Goal: Task Accomplishment & Management: Use online tool/utility

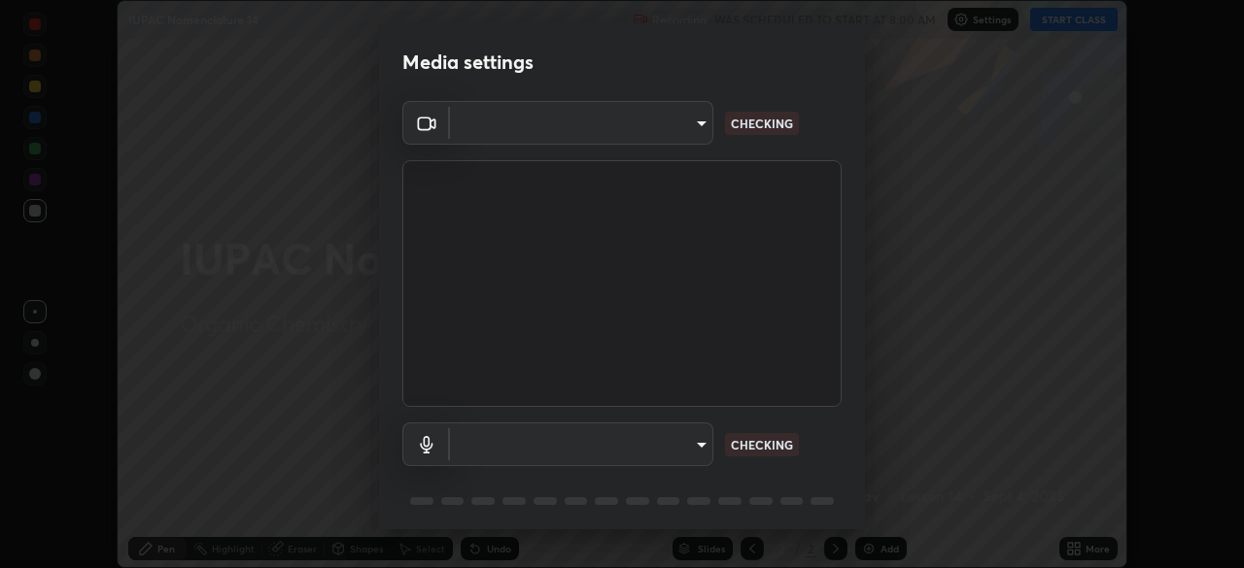
scroll to position [568, 1244]
type input "ad6db9ec64aa91bb9d367053e8f3ae0092521a506c05523ccadca3fd020023ed"
type input "7b80235b4ebd2cfdcd00bebac1f1d889fd1e5e45b60eb60e9d309105b6515a8e"
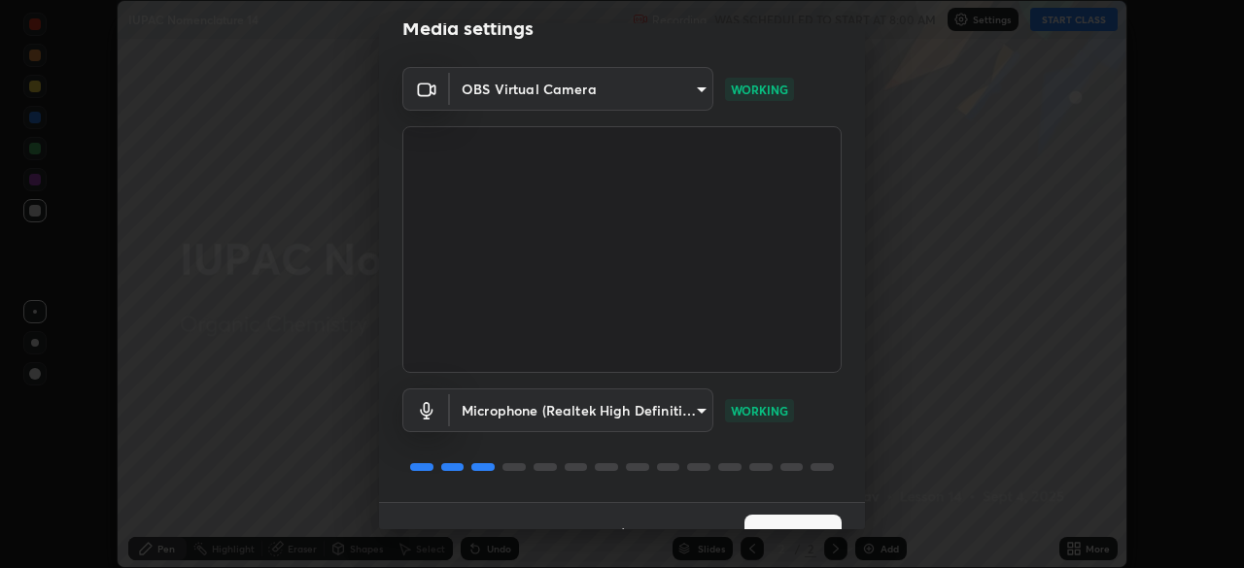
scroll to position [69, 0]
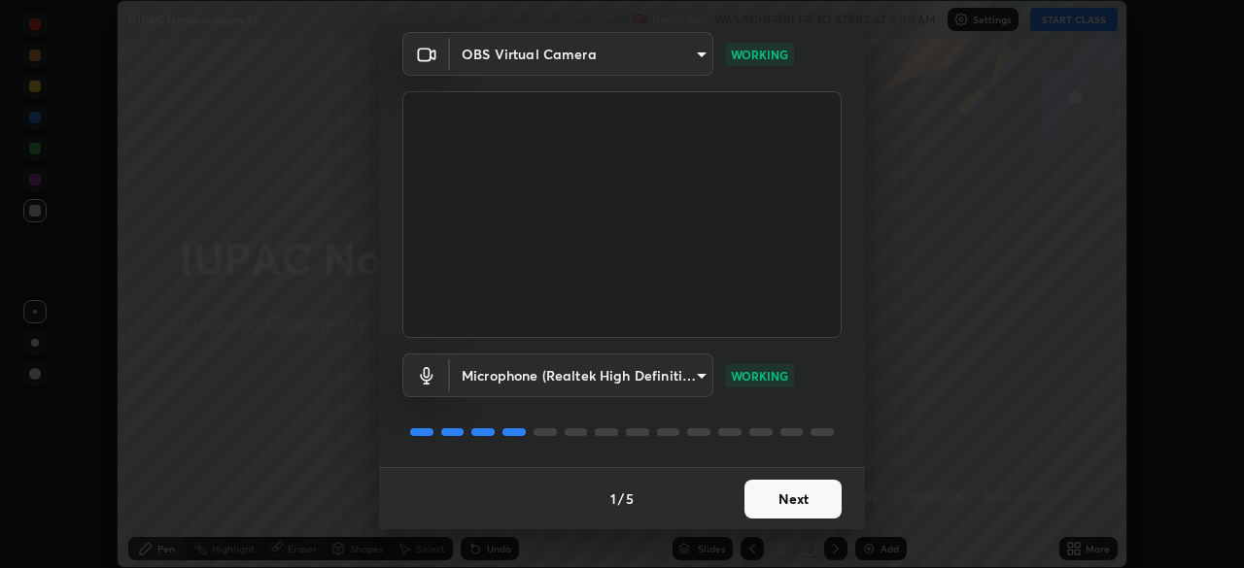
click at [803, 507] on button "Next" at bounding box center [792, 499] width 97 height 39
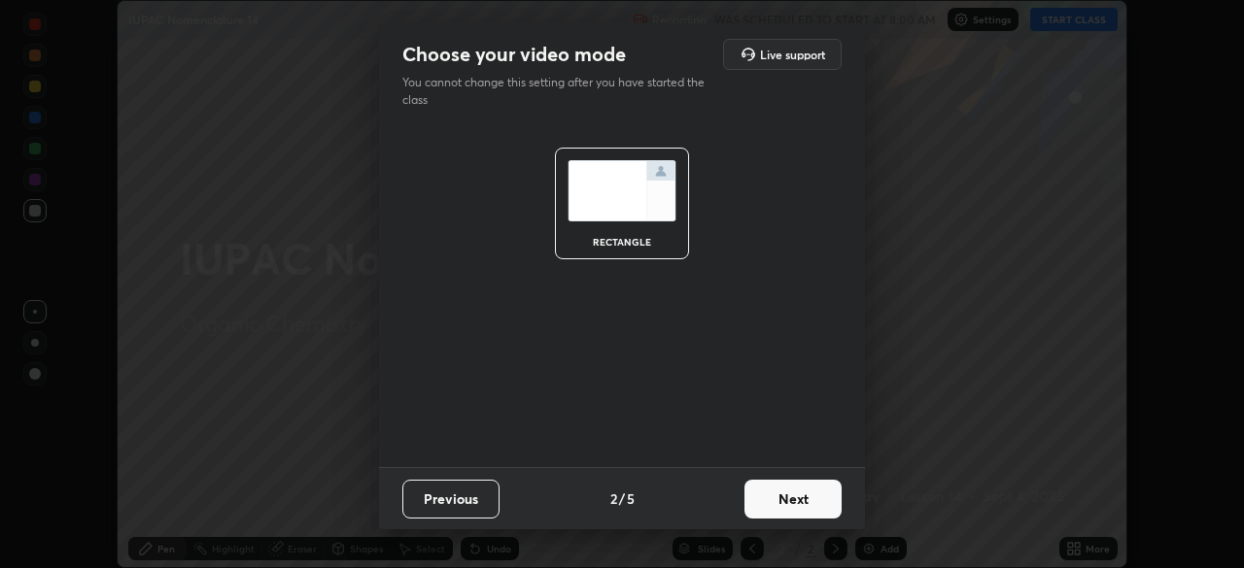
scroll to position [0, 0]
click at [801, 506] on button "Next" at bounding box center [792, 499] width 97 height 39
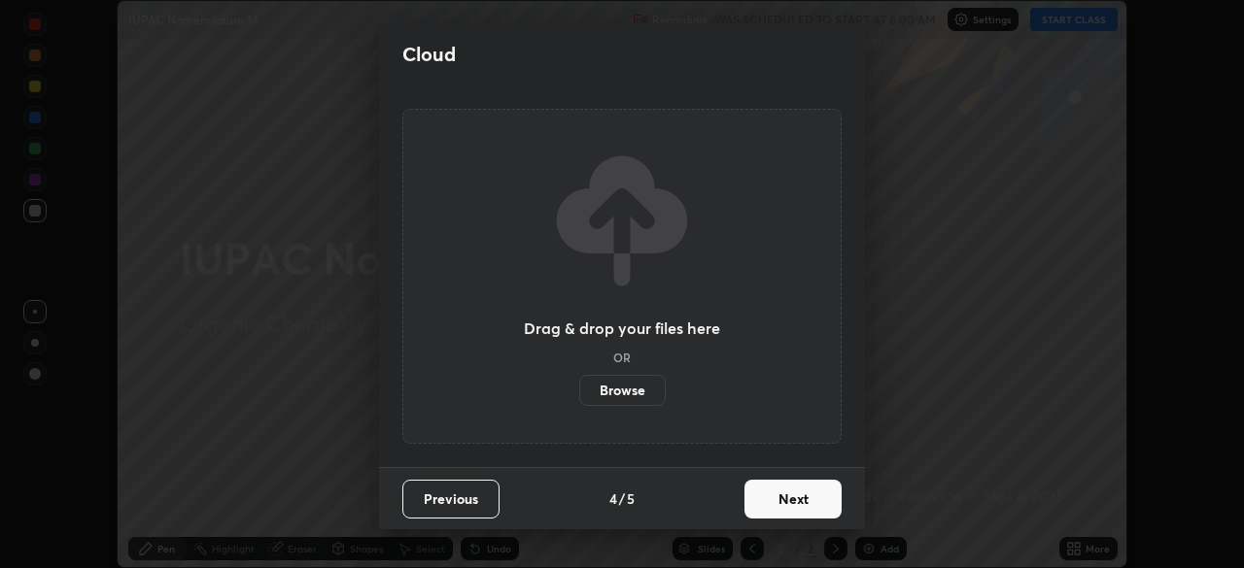
click at [801, 506] on button "Next" at bounding box center [792, 499] width 97 height 39
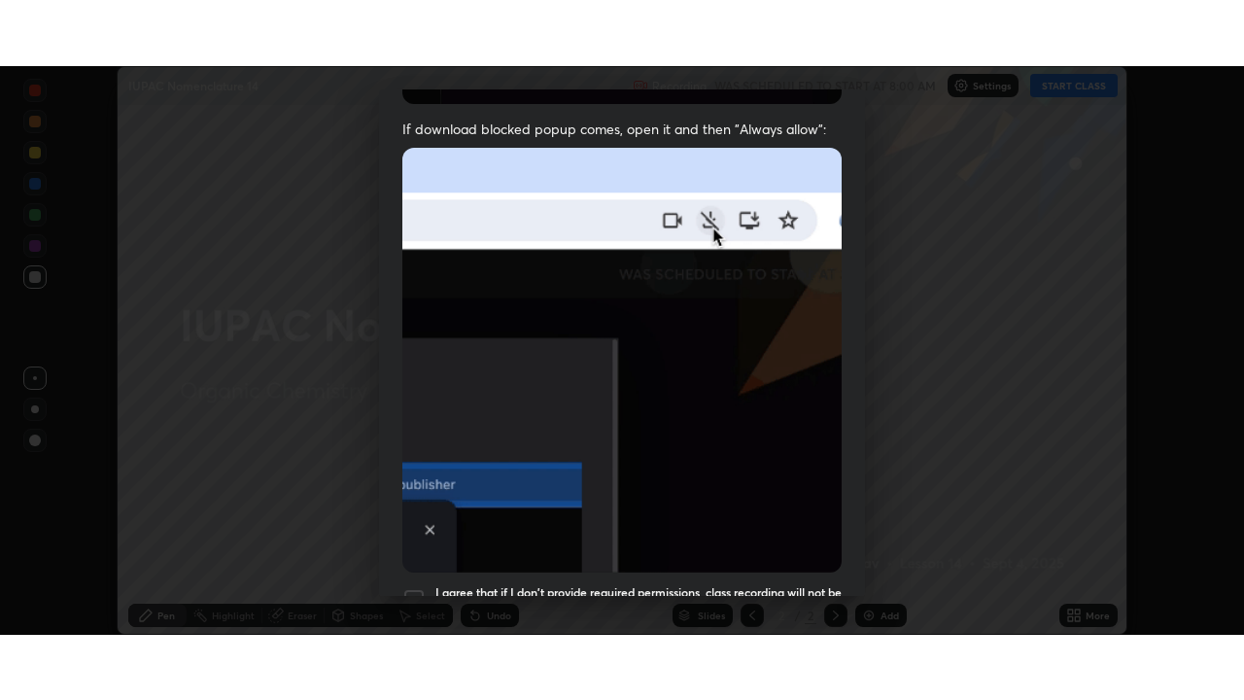
scroll to position [465, 0]
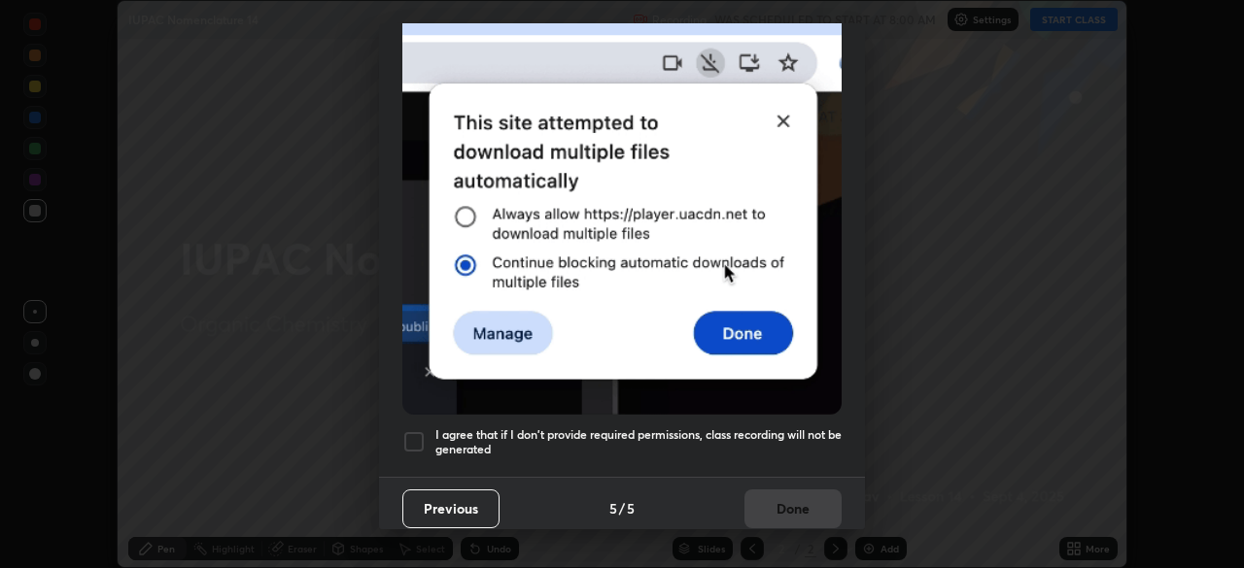
click at [418, 431] on div at bounding box center [413, 441] width 23 height 23
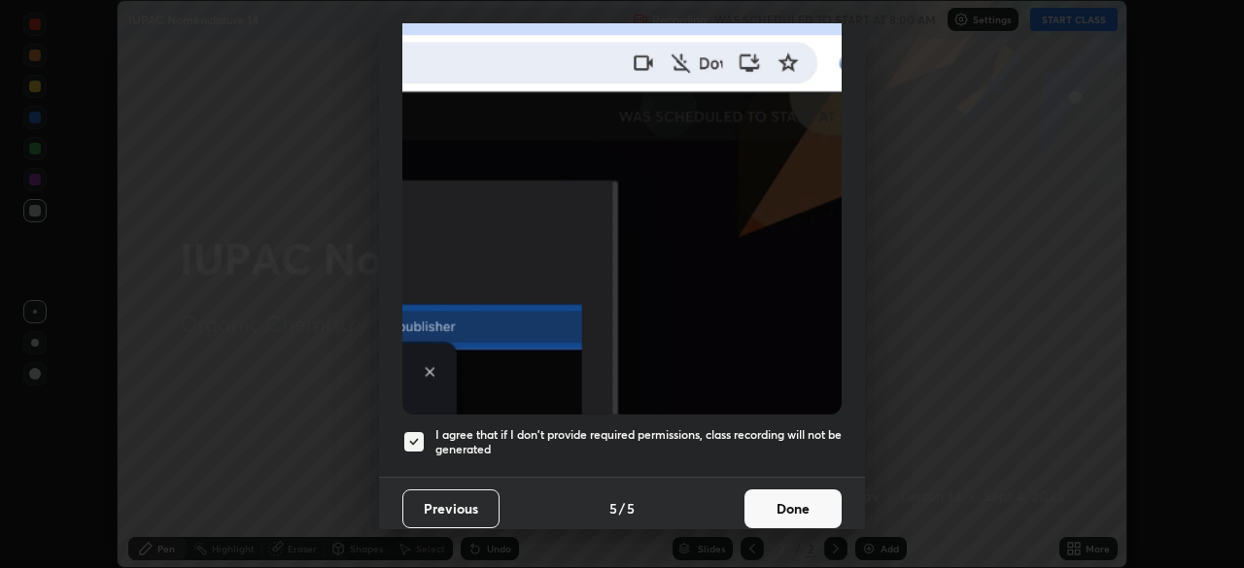
click at [764, 501] on button "Done" at bounding box center [792, 509] width 97 height 39
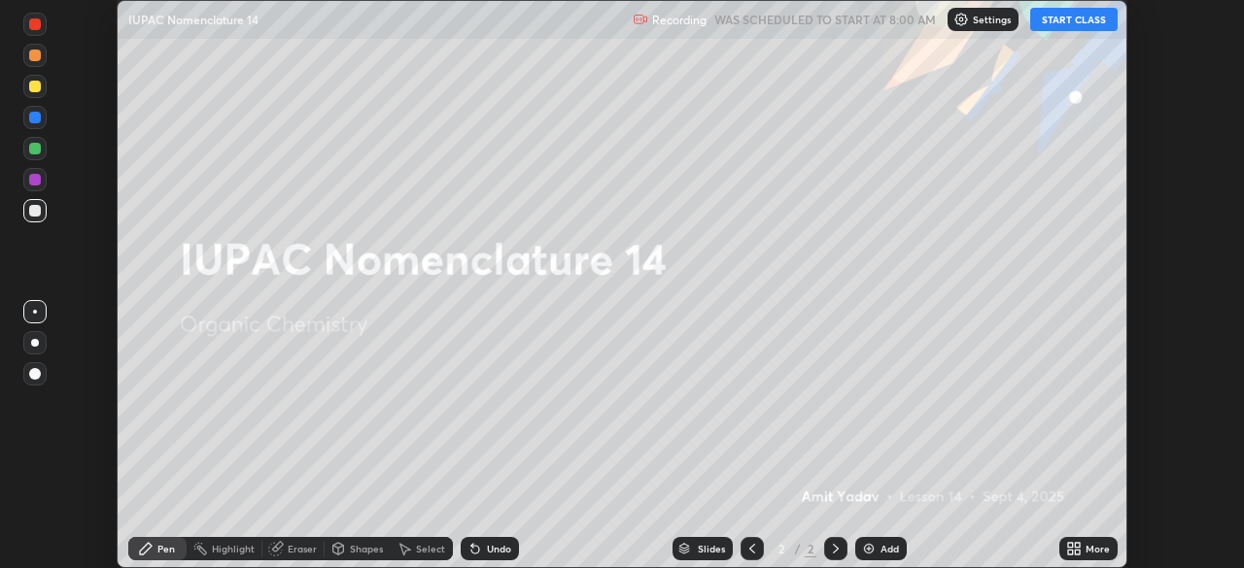
click at [1073, 550] on icon at bounding box center [1070, 552] width 5 height 5
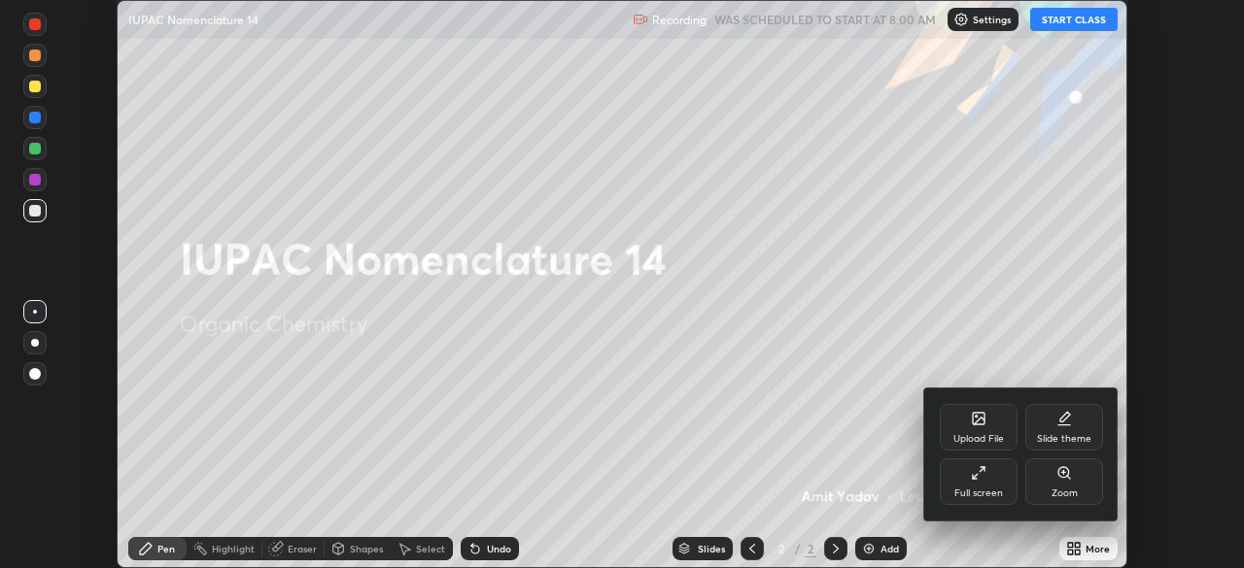
click at [990, 494] on div "Full screen" at bounding box center [978, 494] width 49 height 10
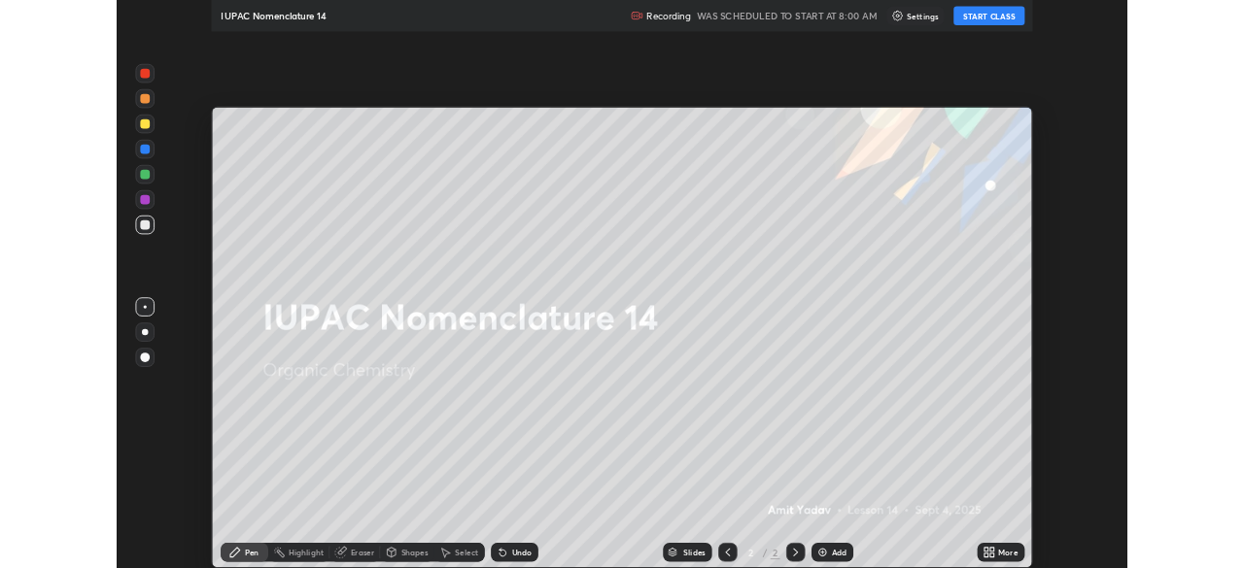
scroll to position [700, 1244]
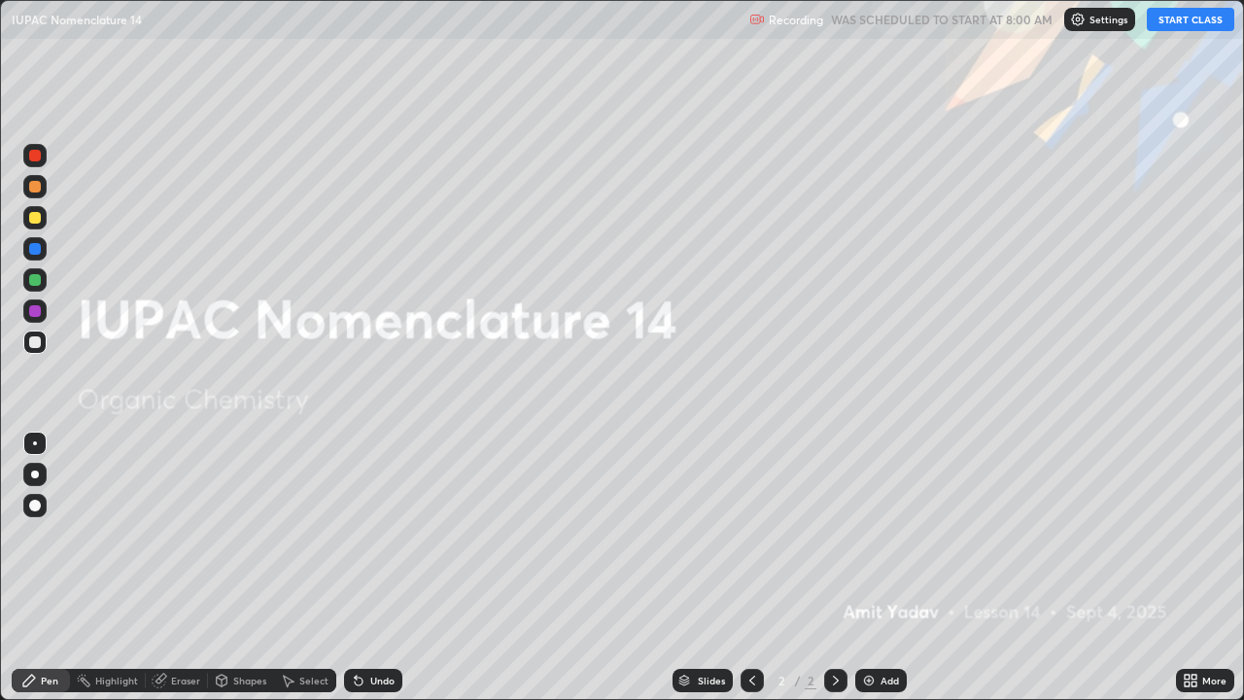
click at [1185, 23] on button "START CLASS" at bounding box center [1190, 19] width 87 height 23
click at [887, 567] on div "Add" at bounding box center [889, 680] width 18 height 10
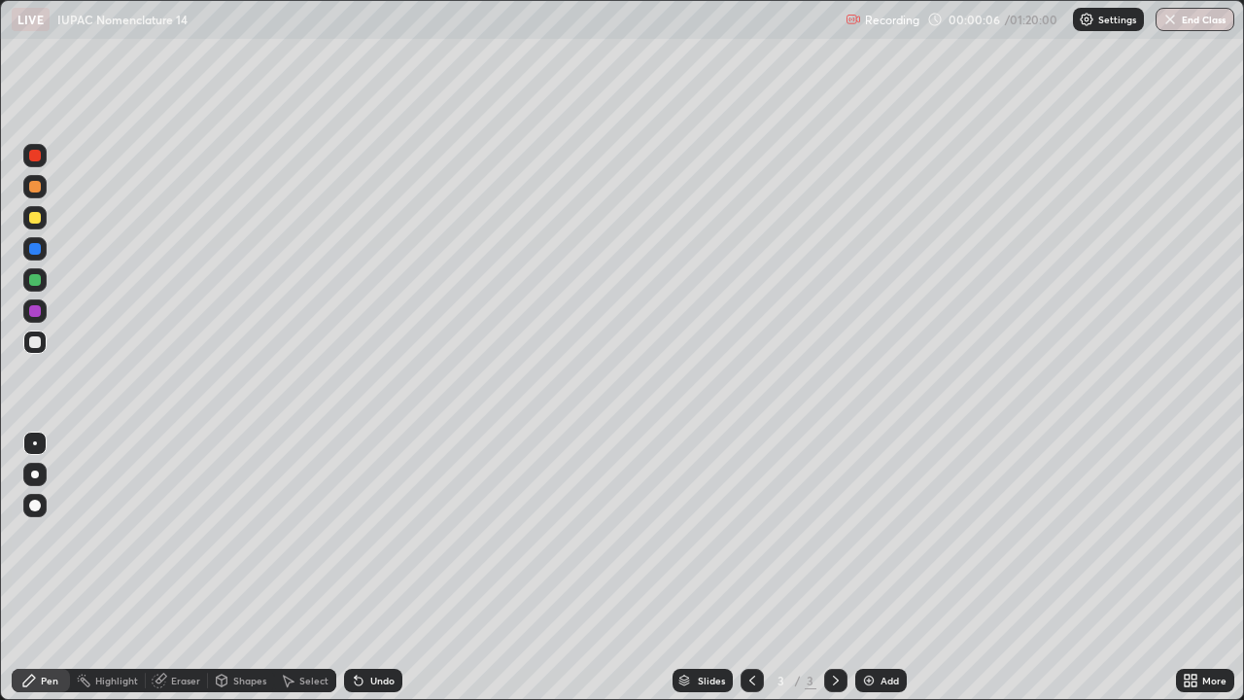
click at [37, 225] on div at bounding box center [34, 217] width 23 height 23
click at [35, 343] on div at bounding box center [35, 342] width 12 height 12
click at [359, 567] on icon at bounding box center [359, 681] width 8 height 8
click at [306, 567] on div "Select" at bounding box center [313, 680] width 29 height 10
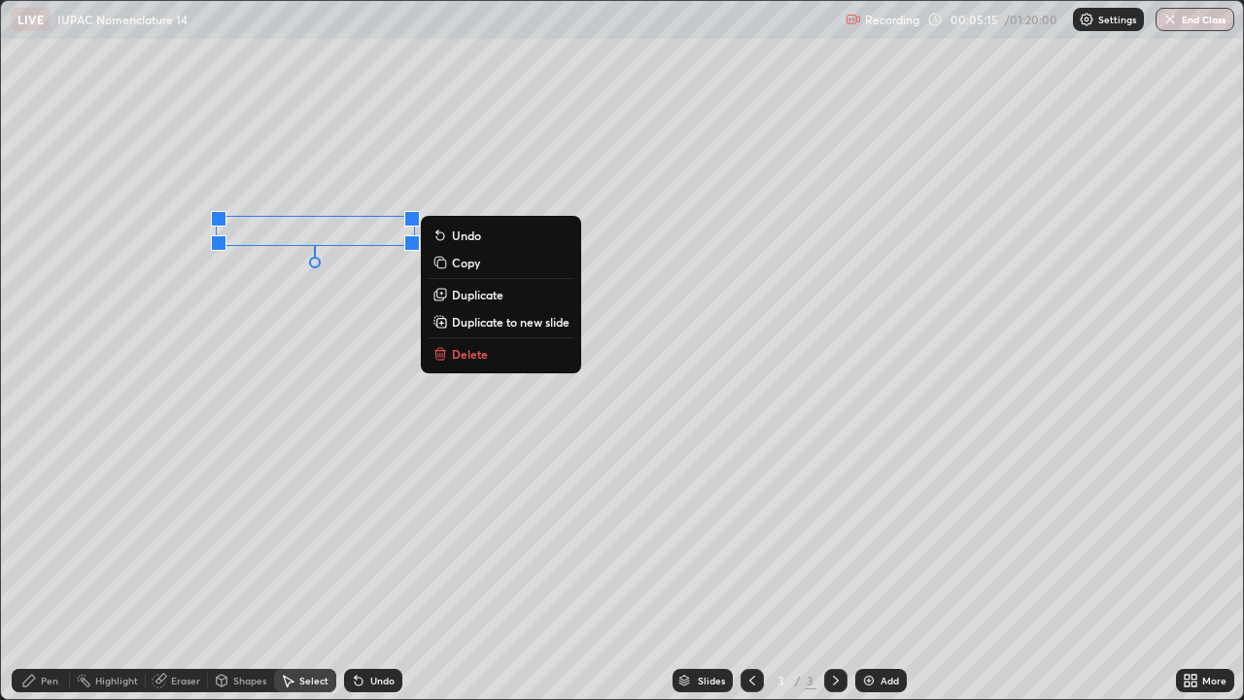
click at [458, 354] on p "Delete" at bounding box center [470, 354] width 36 height 16
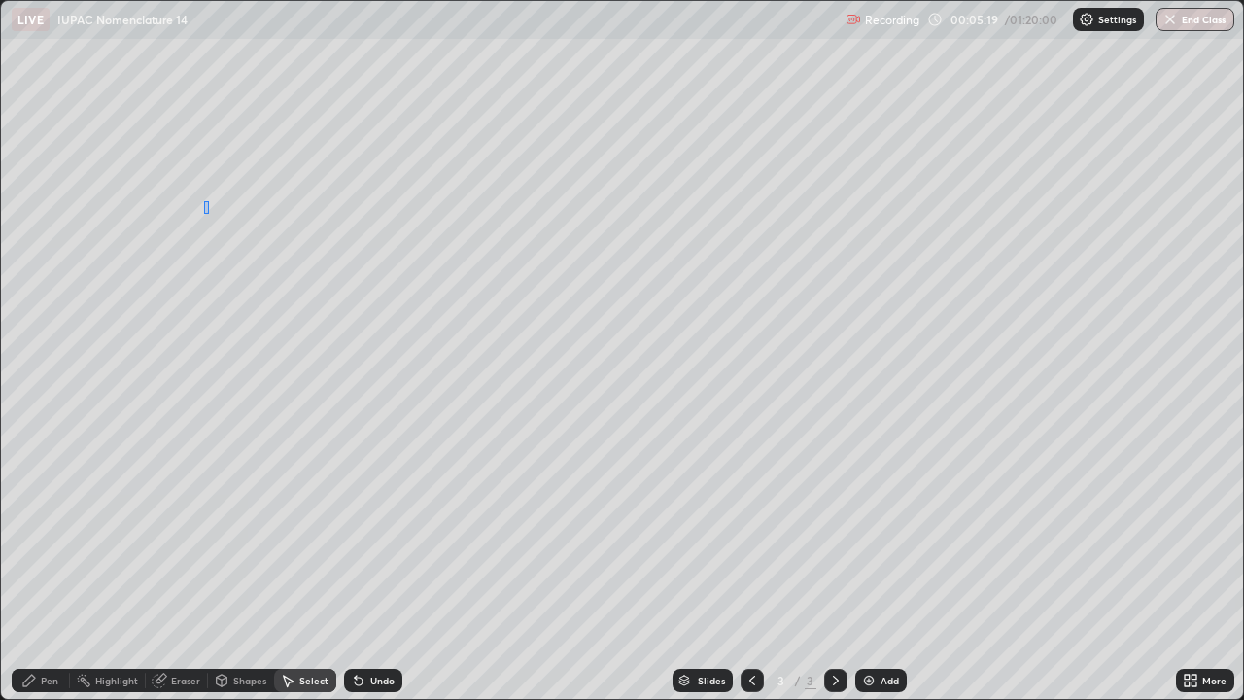
click at [204, 213] on div "0 ° Undo Copy Duplicate Duplicate to new slide Delete" at bounding box center [622, 350] width 1242 height 698
click at [51, 567] on div "Pen" at bounding box center [41, 679] width 58 height 23
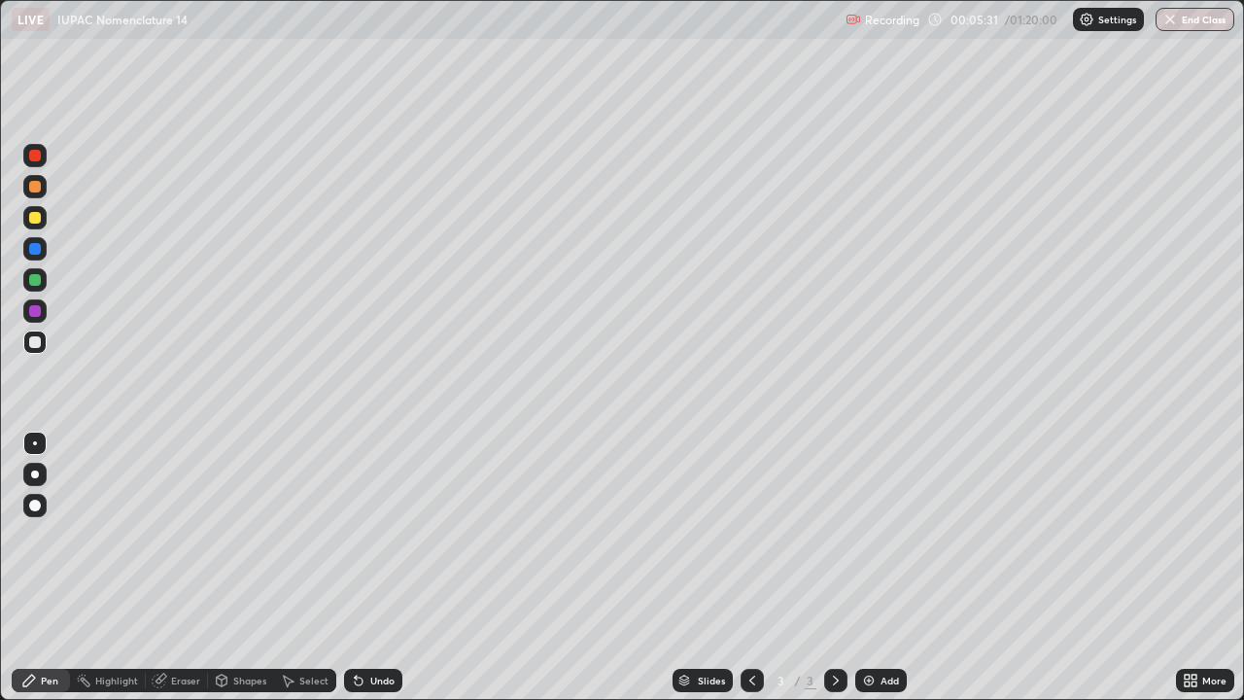
click at [369, 567] on div "Undo" at bounding box center [373, 679] width 58 height 23
click at [371, 567] on div "Undo" at bounding box center [373, 679] width 58 height 23
click at [367, 567] on div "Undo" at bounding box center [373, 679] width 58 height 23
click at [376, 567] on div "Undo" at bounding box center [373, 679] width 58 height 23
click at [317, 567] on div "Select" at bounding box center [313, 680] width 29 height 10
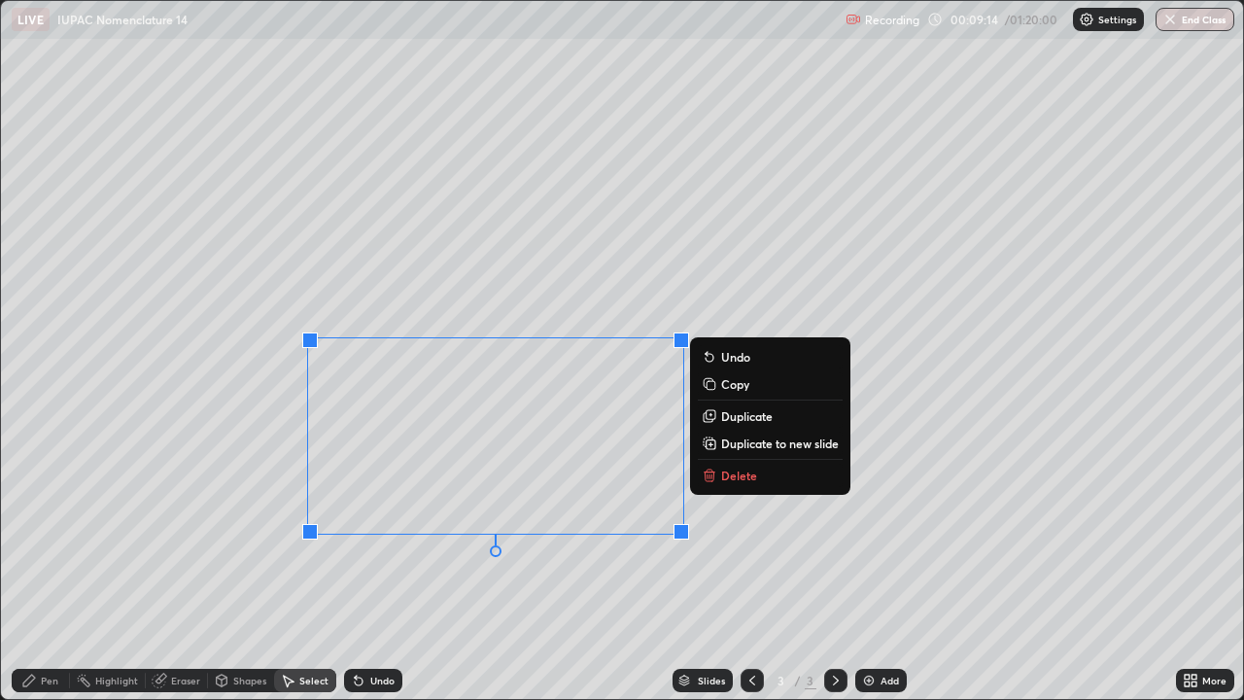
click at [727, 483] on p "Delete" at bounding box center [739, 475] width 36 height 16
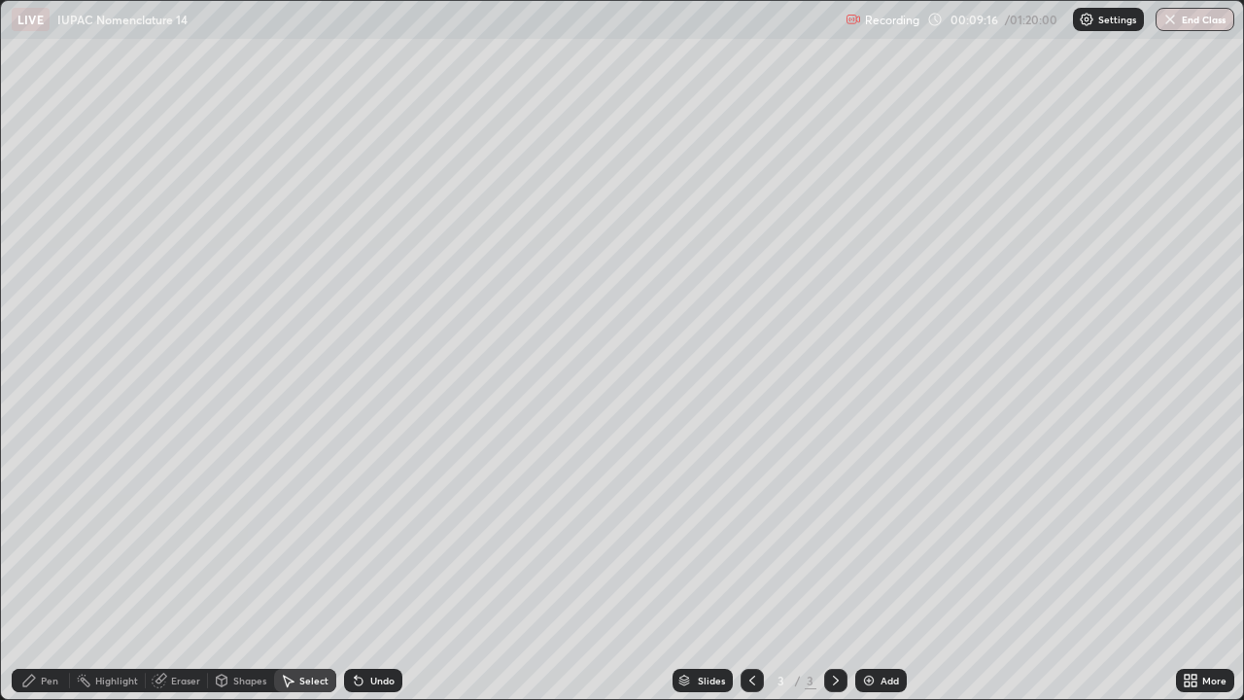
click at [49, 567] on div "Pen" at bounding box center [49, 680] width 17 height 10
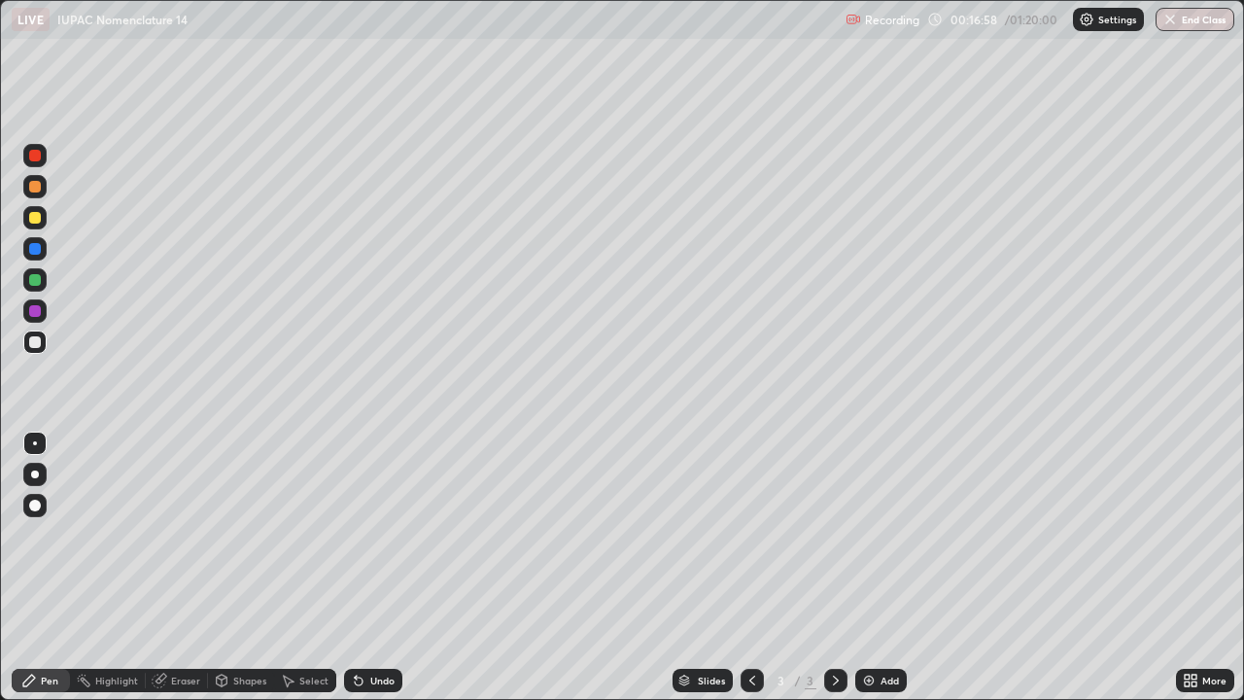
click at [889, 567] on div "Add" at bounding box center [889, 680] width 18 height 10
click at [35, 219] on div at bounding box center [35, 218] width 12 height 12
click at [35, 343] on div at bounding box center [35, 342] width 12 height 12
click at [387, 567] on div "Undo" at bounding box center [382, 680] width 24 height 10
click at [381, 567] on div "Undo" at bounding box center [382, 680] width 24 height 10
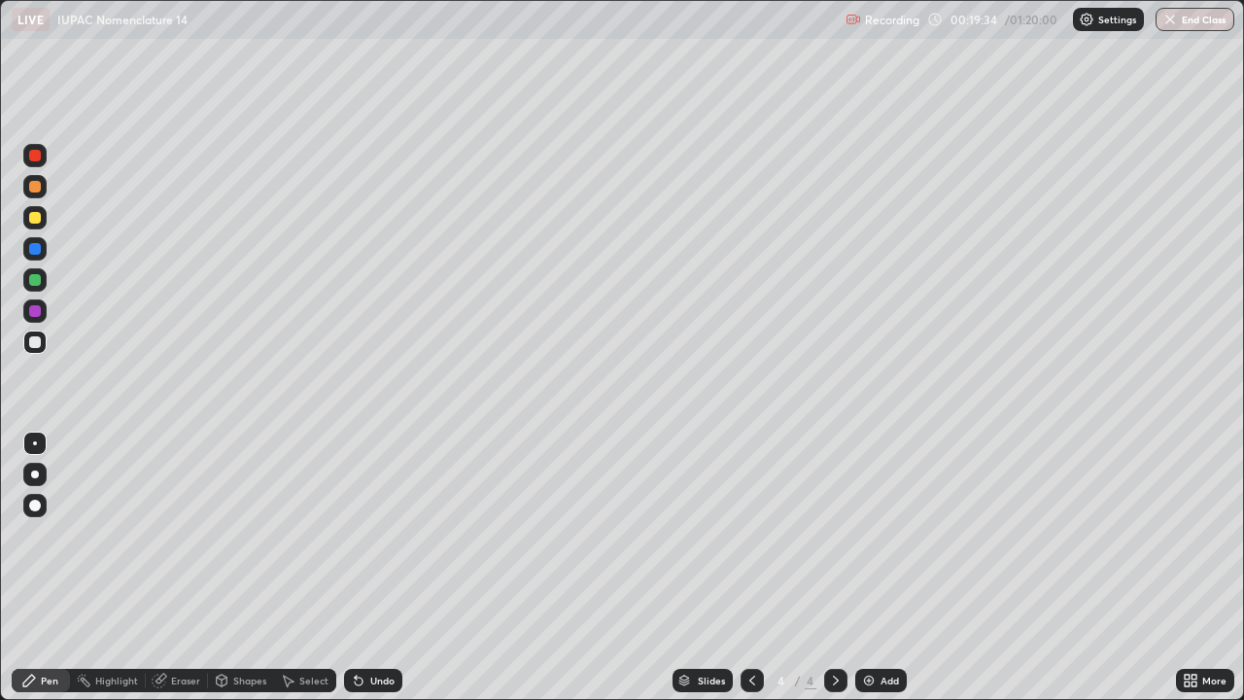
click at [36, 222] on div at bounding box center [35, 218] width 12 height 12
click at [369, 567] on div "Undo" at bounding box center [373, 679] width 58 height 23
click at [376, 567] on div "Undo" at bounding box center [382, 680] width 24 height 10
click at [889, 567] on div "Add" at bounding box center [889, 680] width 18 height 10
click at [891, 567] on div "Add" at bounding box center [889, 680] width 18 height 10
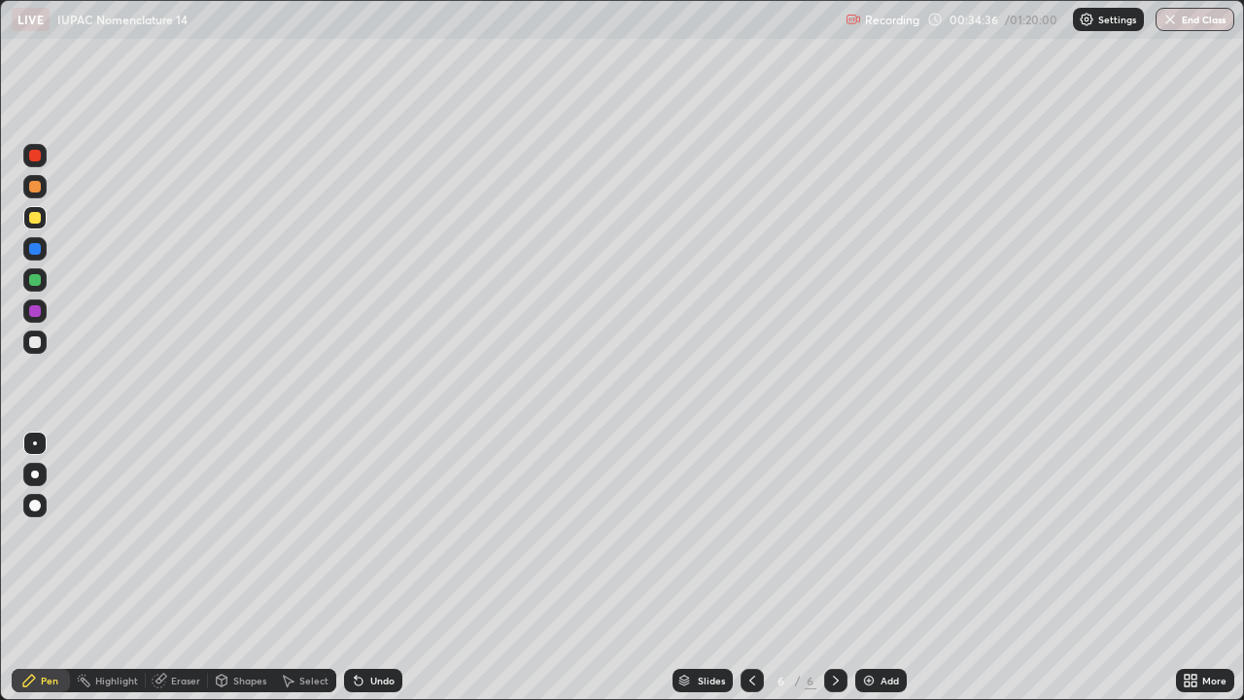
click at [36, 350] on div at bounding box center [34, 341] width 23 height 23
click at [305, 567] on div "Select" at bounding box center [313, 680] width 29 height 10
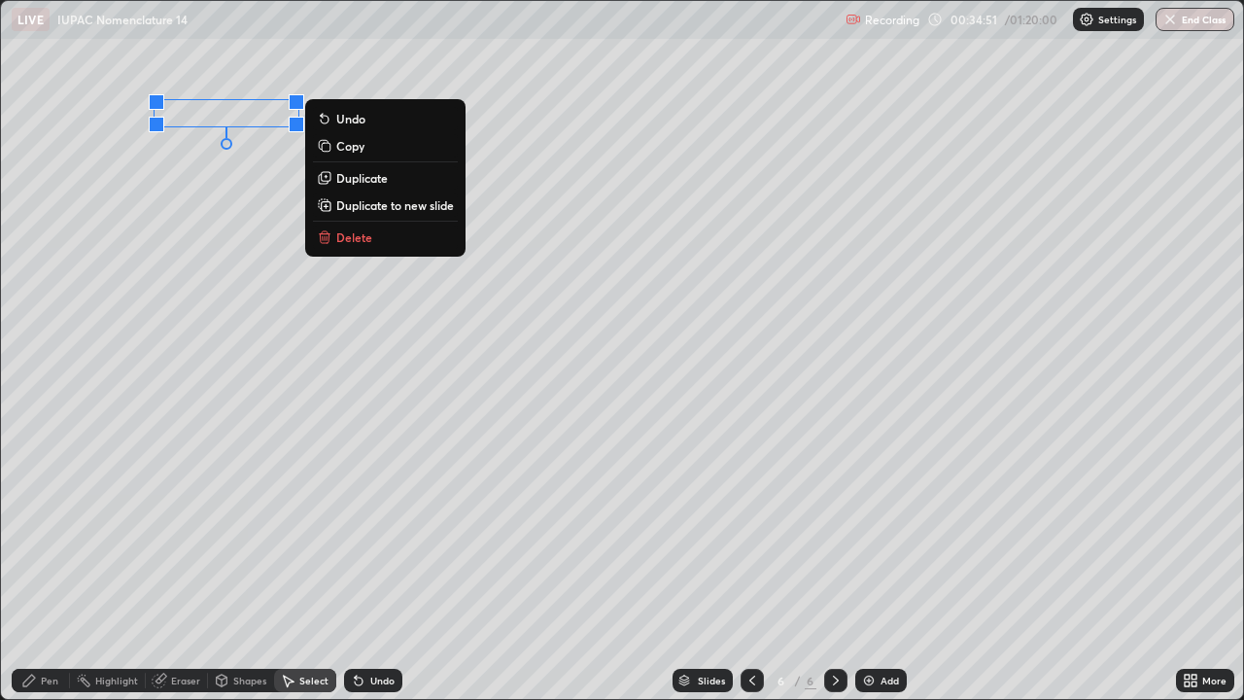
click at [349, 151] on p "Copy" at bounding box center [350, 146] width 28 height 16
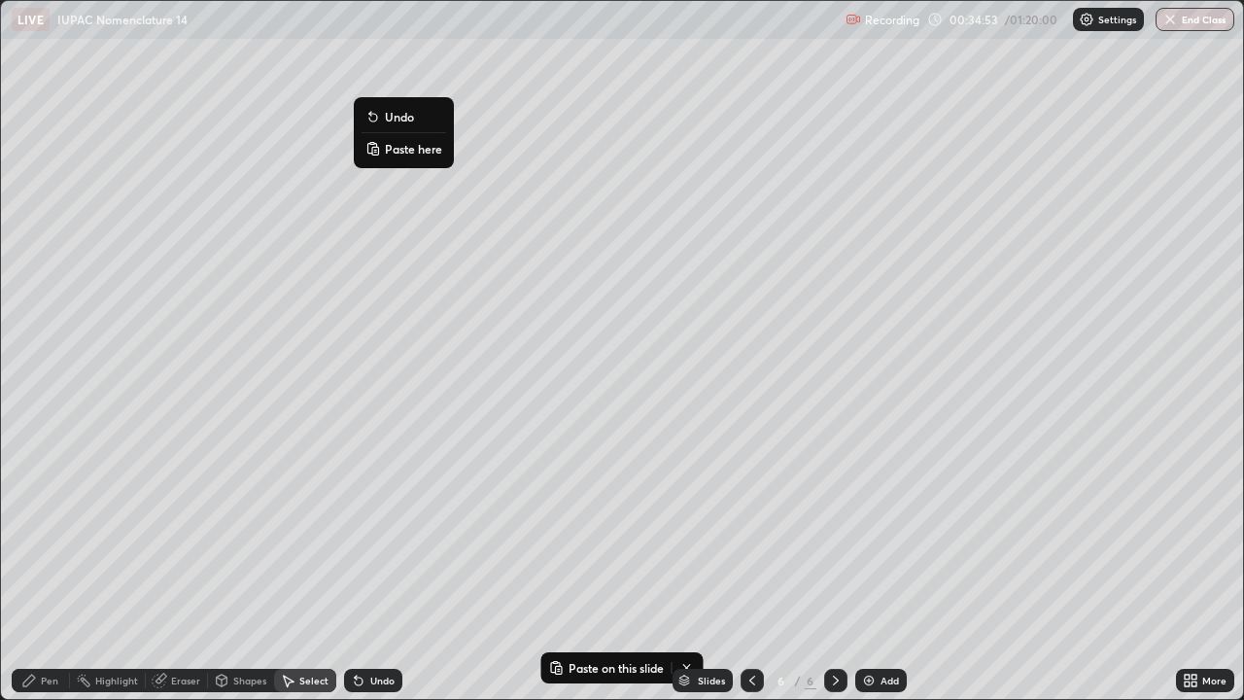
click at [395, 152] on p "Paste here" at bounding box center [413, 149] width 57 height 16
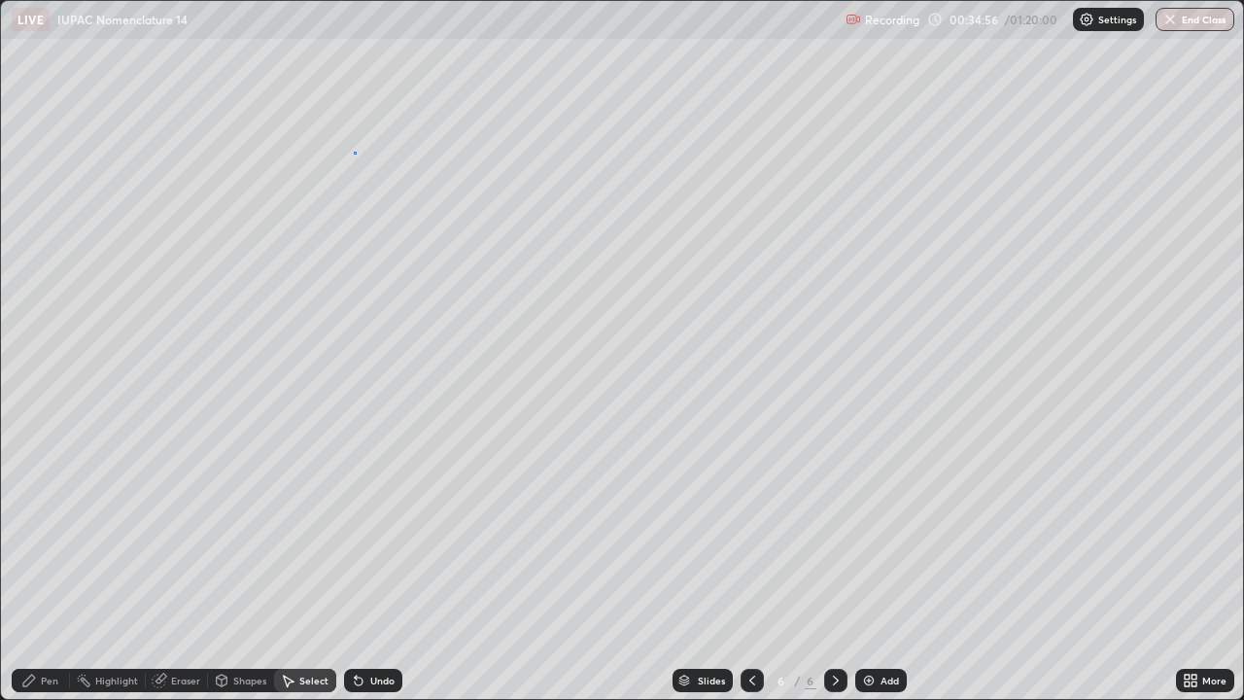
click at [354, 152] on div "0 ° Undo Copy Paste here Duplicate Duplicate to new slide Delete" at bounding box center [622, 350] width 1242 height 698
click at [573, 152] on p "Paste here" at bounding box center [589, 149] width 57 height 16
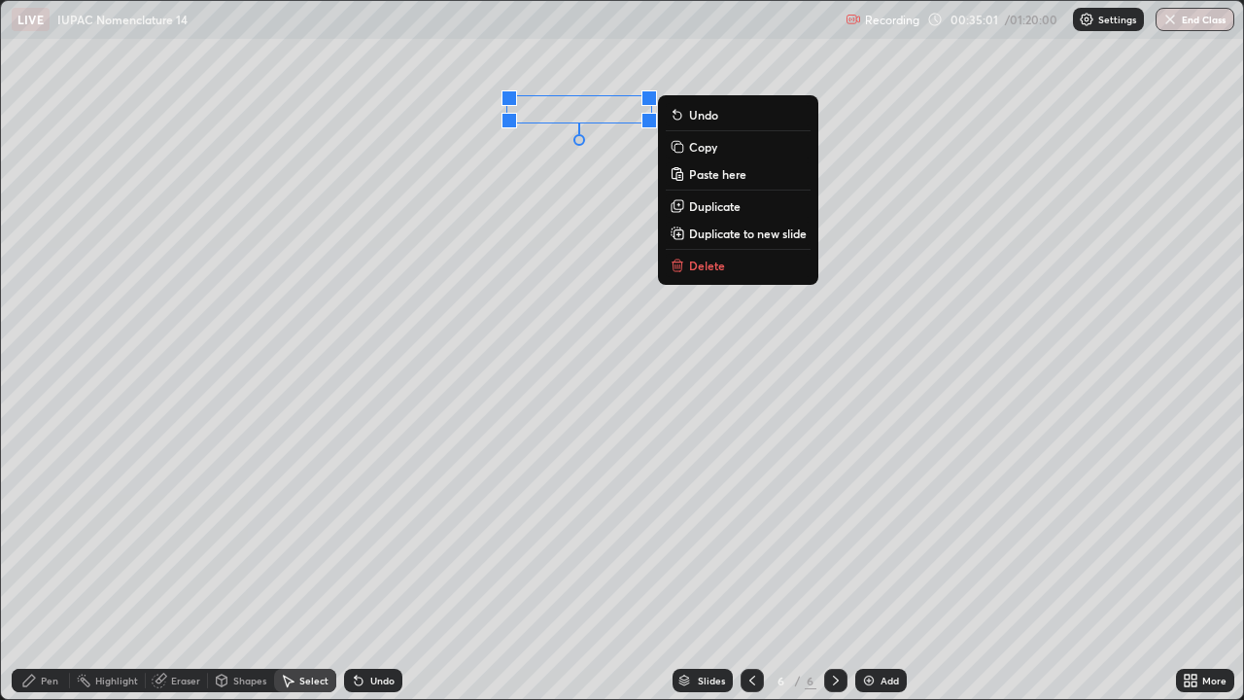
click at [467, 174] on div "0 ° Undo Copy Paste here Duplicate Duplicate to new slide Delete" at bounding box center [622, 350] width 1242 height 698
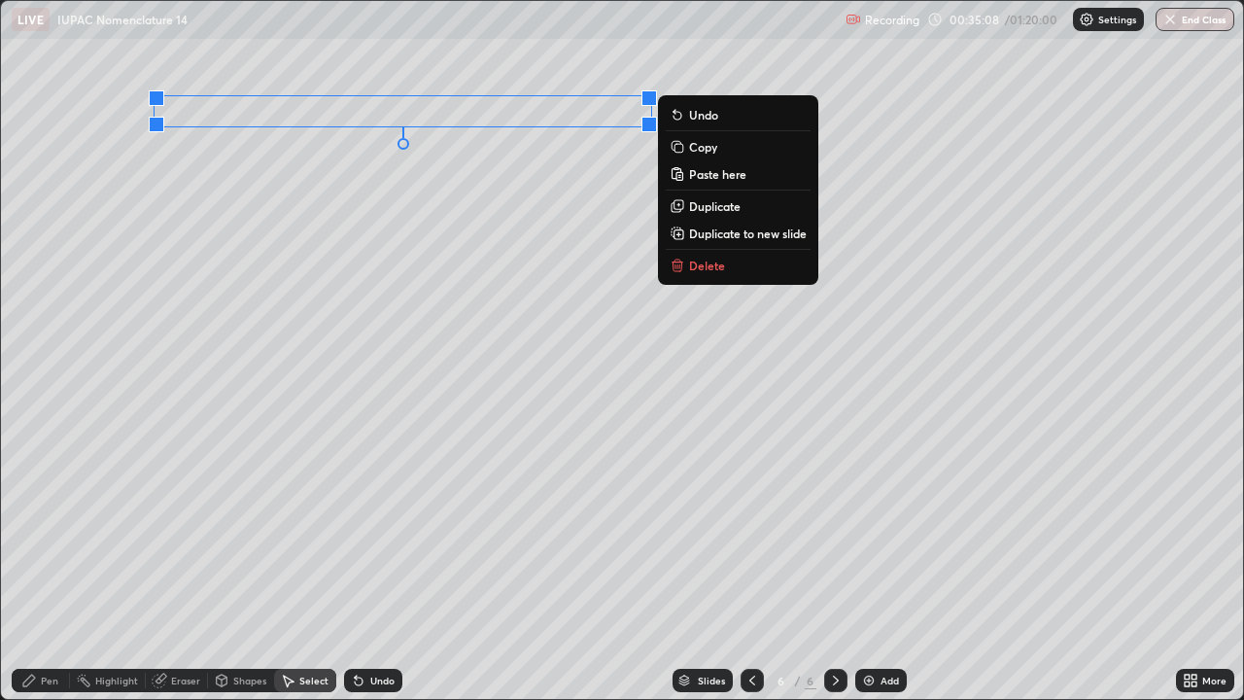
click at [700, 153] on p "Copy" at bounding box center [703, 147] width 28 height 16
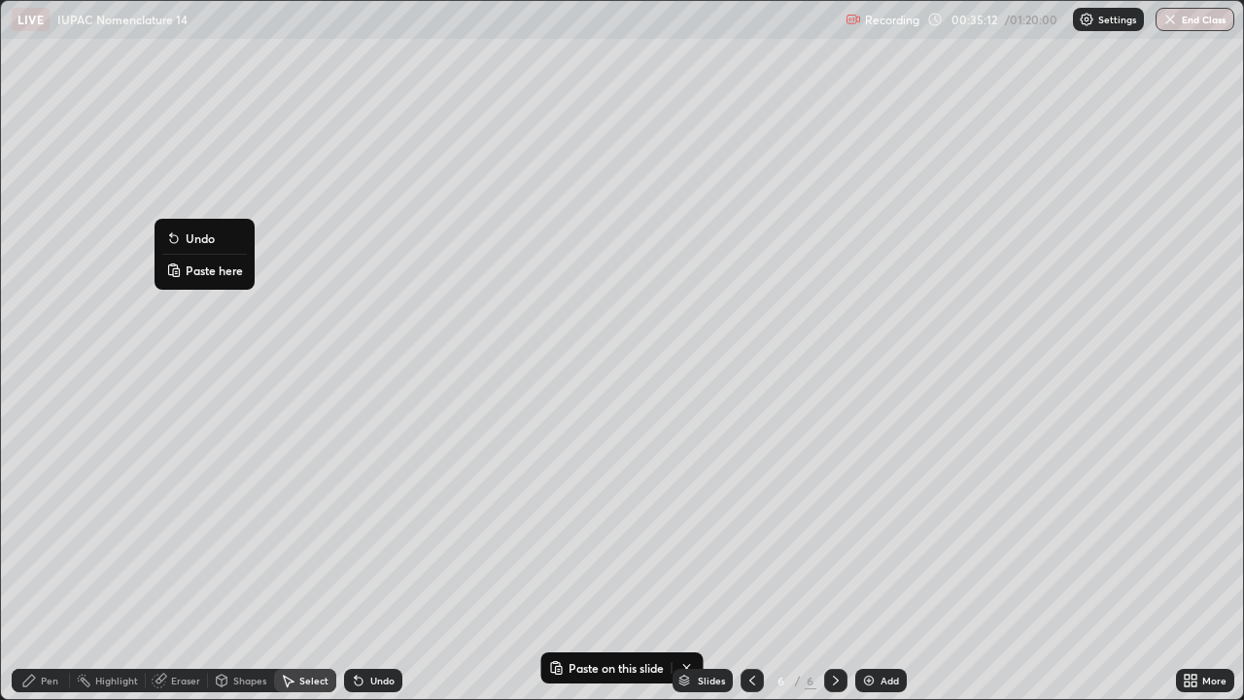
click at [188, 268] on p "Paste here" at bounding box center [214, 270] width 57 height 16
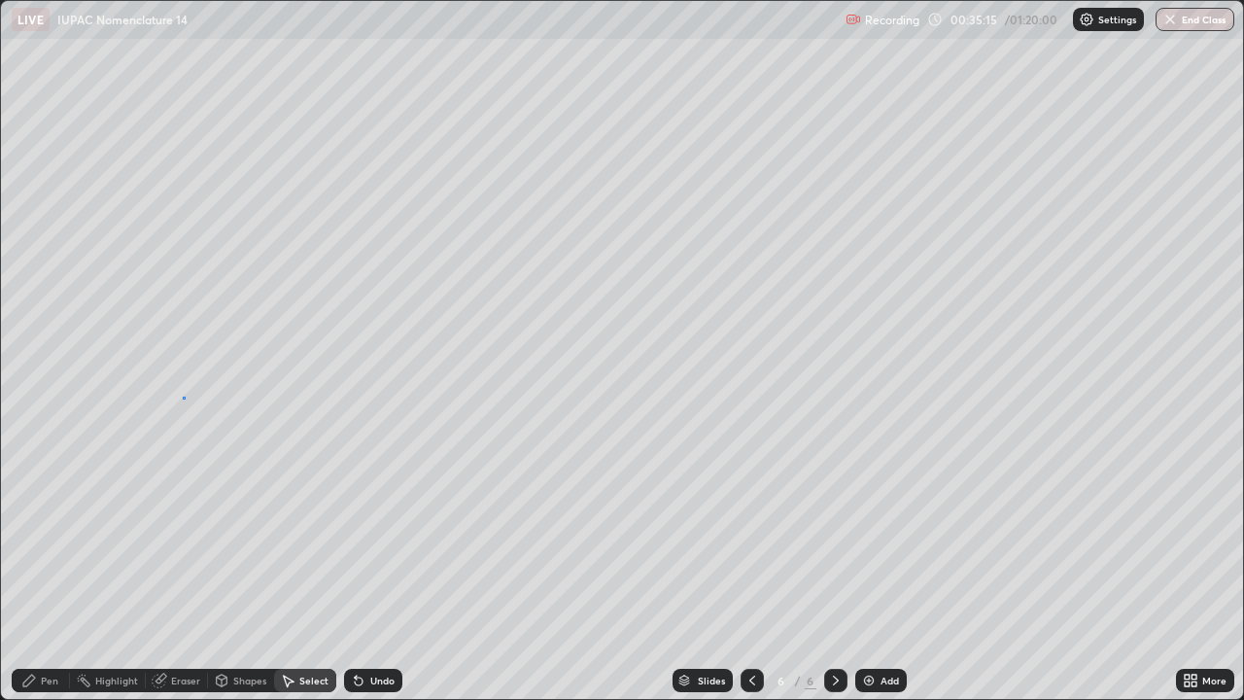
click at [183, 396] on div "0 ° Undo Copy Paste here Duplicate Duplicate to new slide Delete" at bounding box center [622, 350] width 1242 height 698
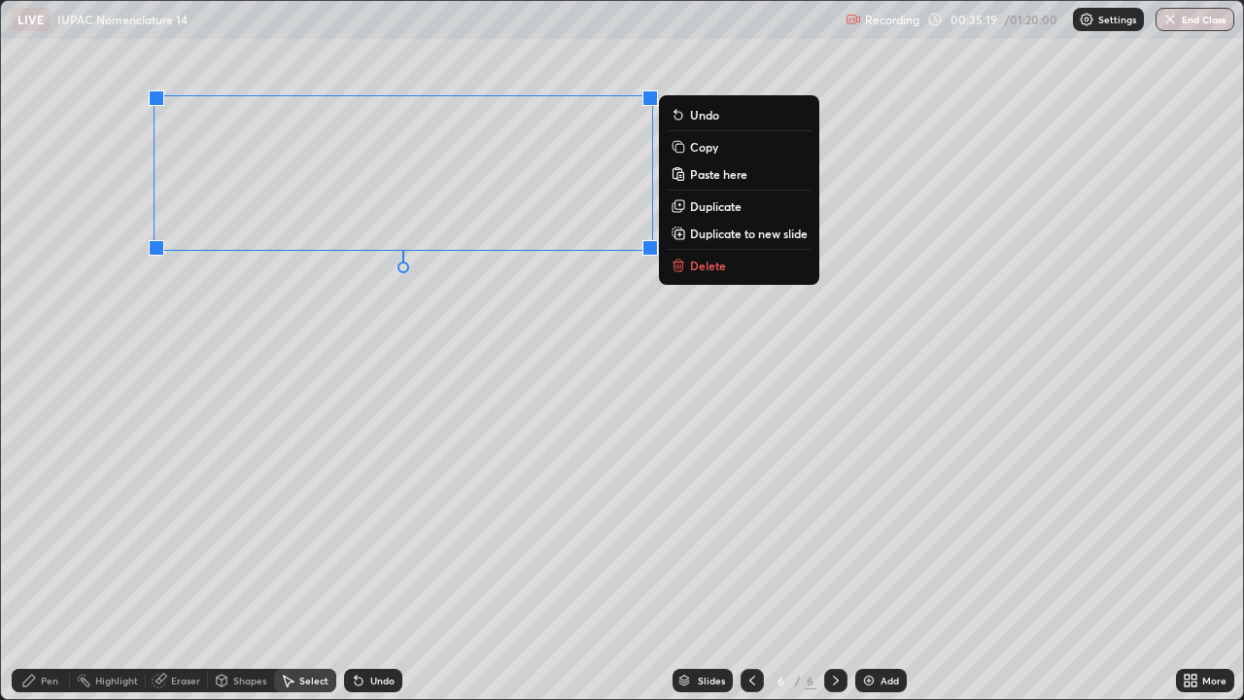
click at [696, 154] on button "Copy" at bounding box center [739, 146] width 145 height 23
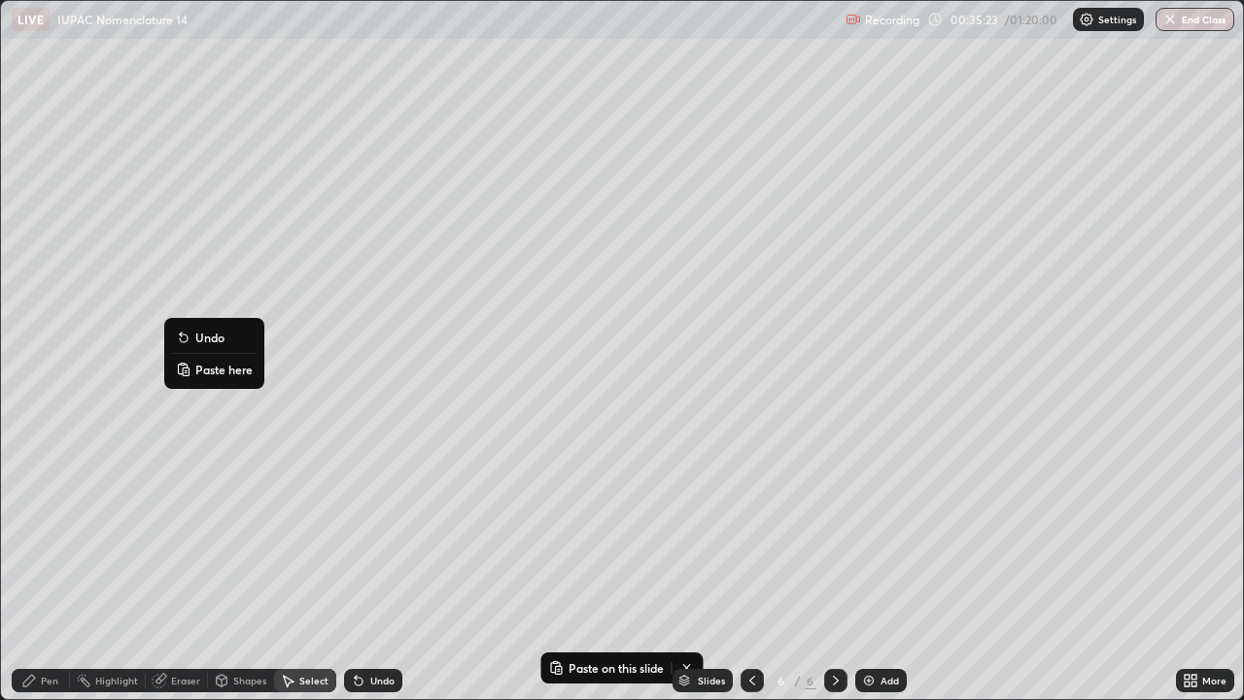
click at [197, 370] on p "Paste here" at bounding box center [223, 369] width 57 height 16
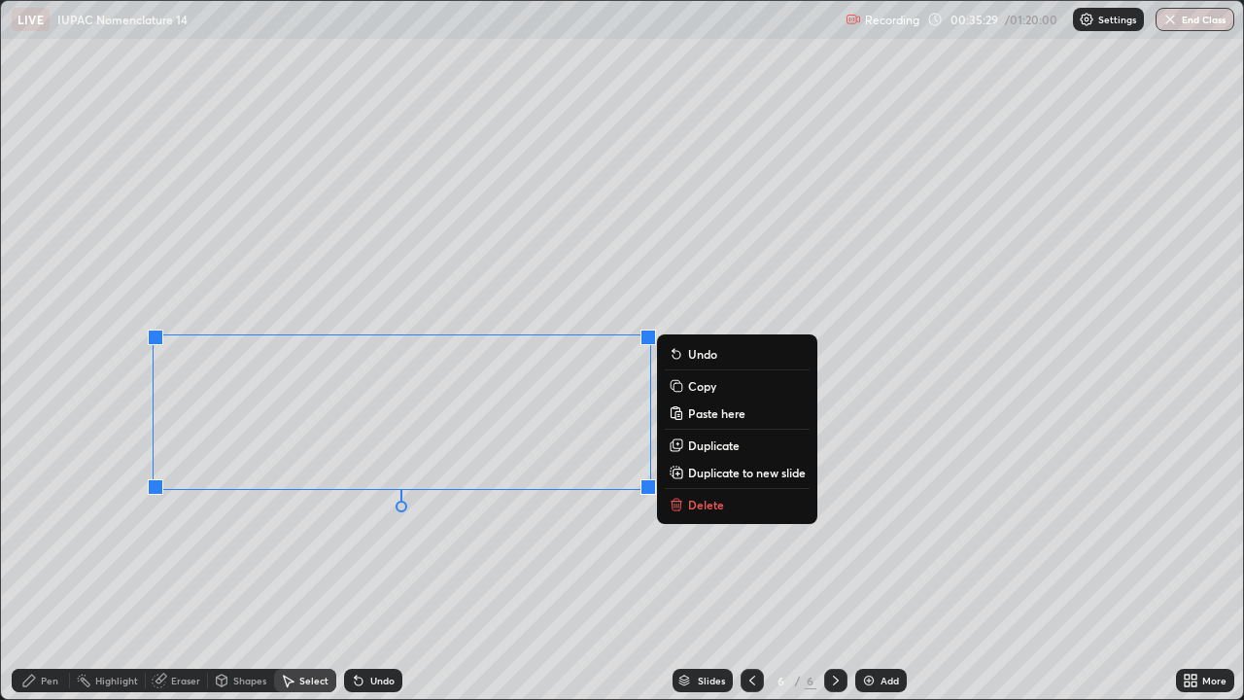
click at [416, 553] on div "0 ° Undo Copy Paste here Duplicate Duplicate to new slide Delete" at bounding box center [622, 350] width 1242 height 698
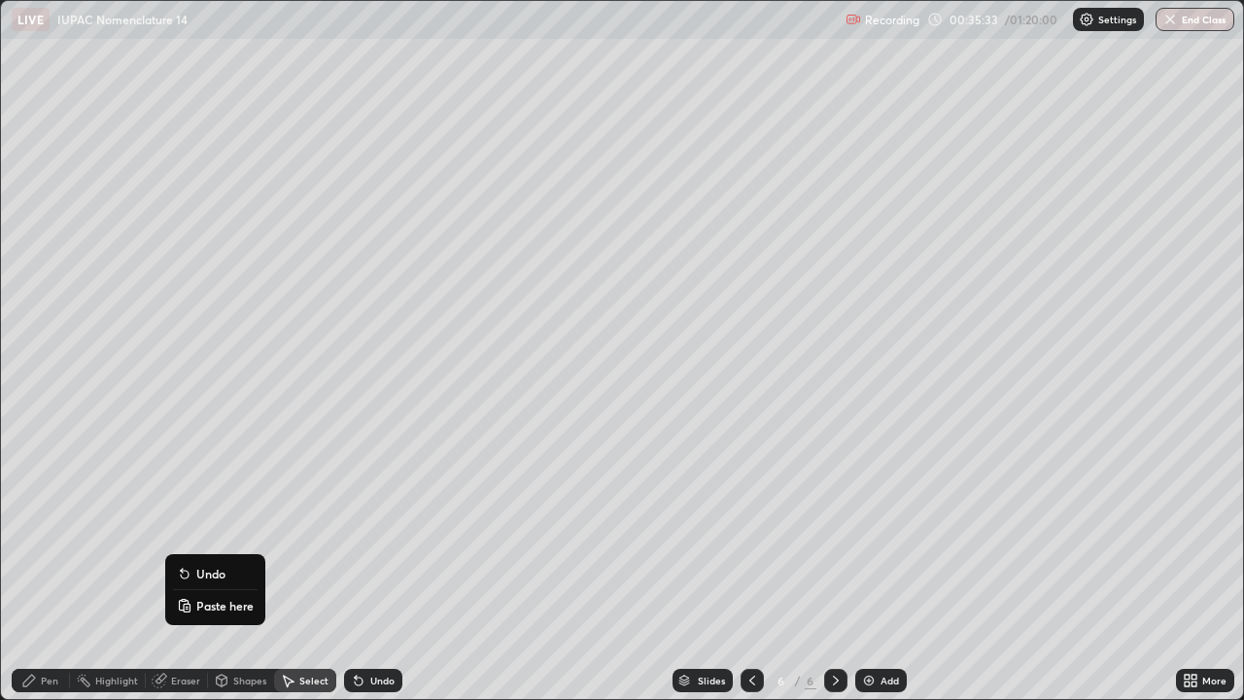
click at [211, 567] on p "Paste here" at bounding box center [224, 606] width 57 height 16
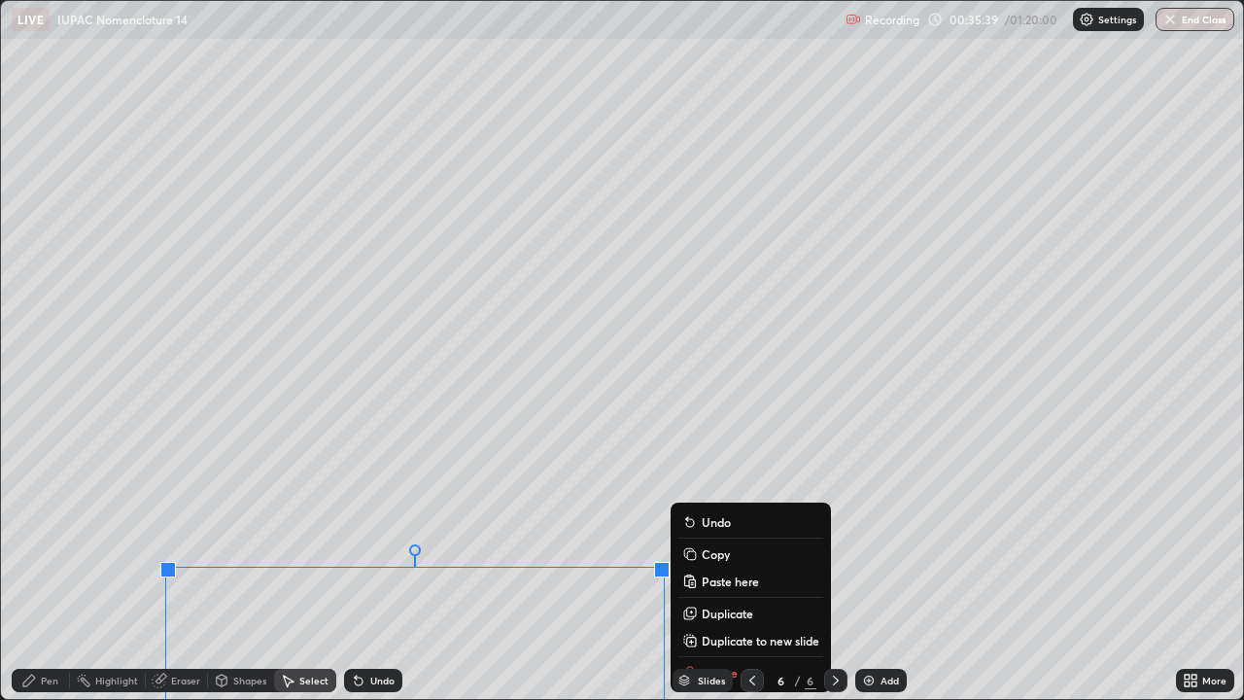
click at [127, 567] on div "0 ° Undo Copy Paste here Duplicate Duplicate to new slide Delete" at bounding box center [622, 350] width 1242 height 698
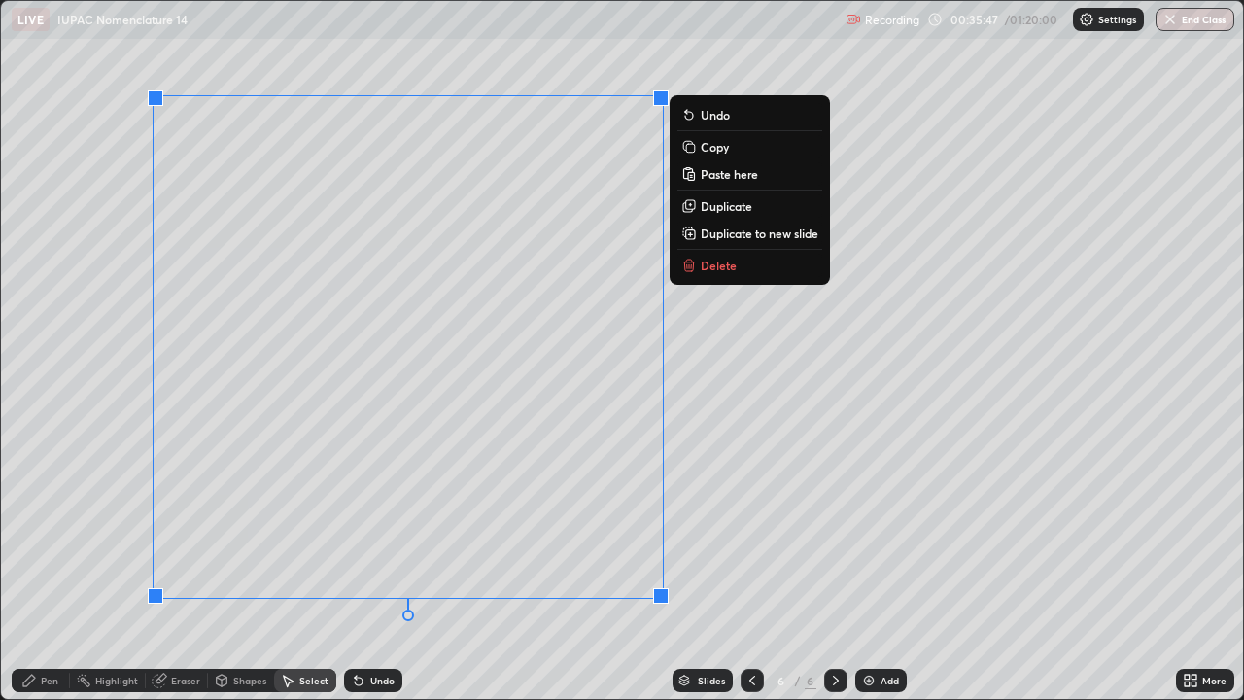
click at [720, 154] on button "Copy" at bounding box center [749, 146] width 145 height 23
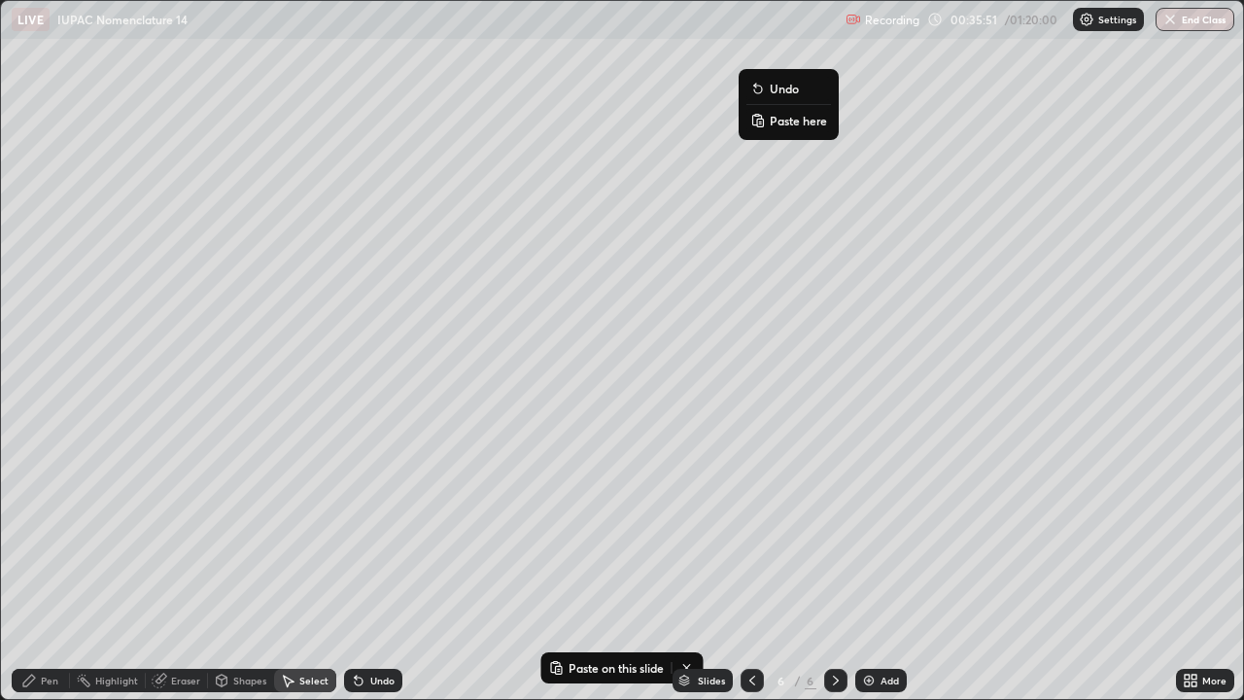
click at [777, 125] on p "Paste here" at bounding box center [798, 121] width 57 height 16
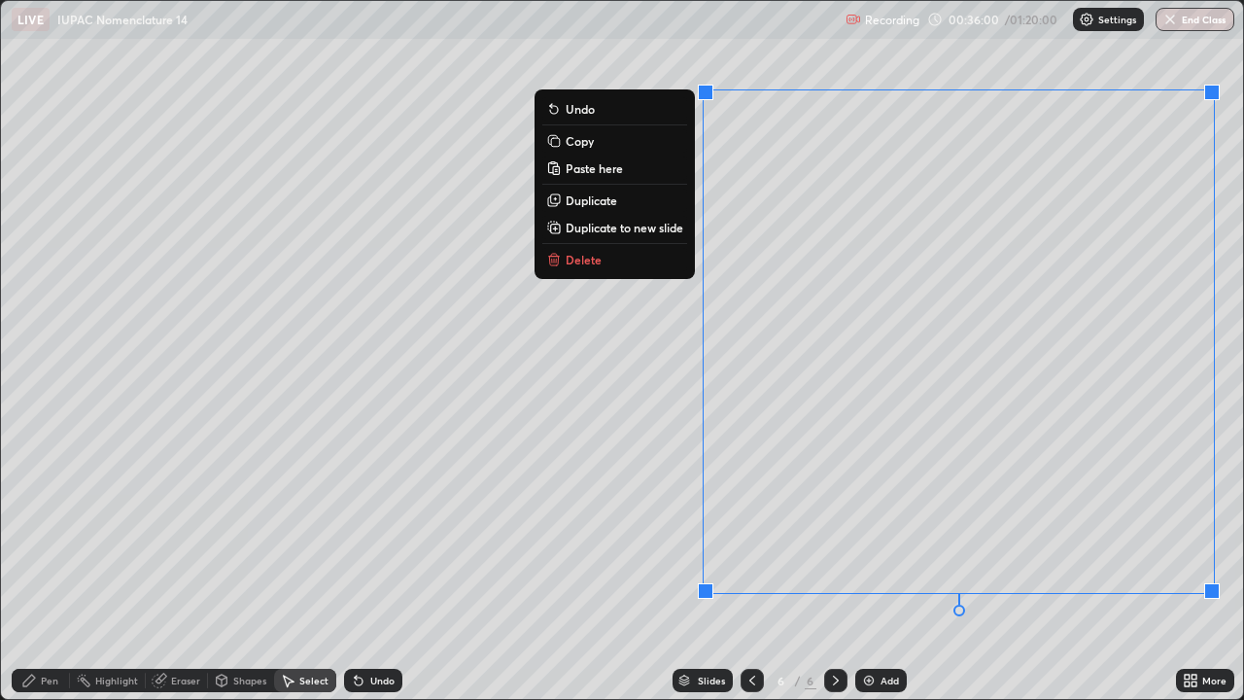
click at [669, 491] on div "0 ° Undo Copy Paste here Duplicate Duplicate to new slide Delete" at bounding box center [622, 350] width 1242 height 698
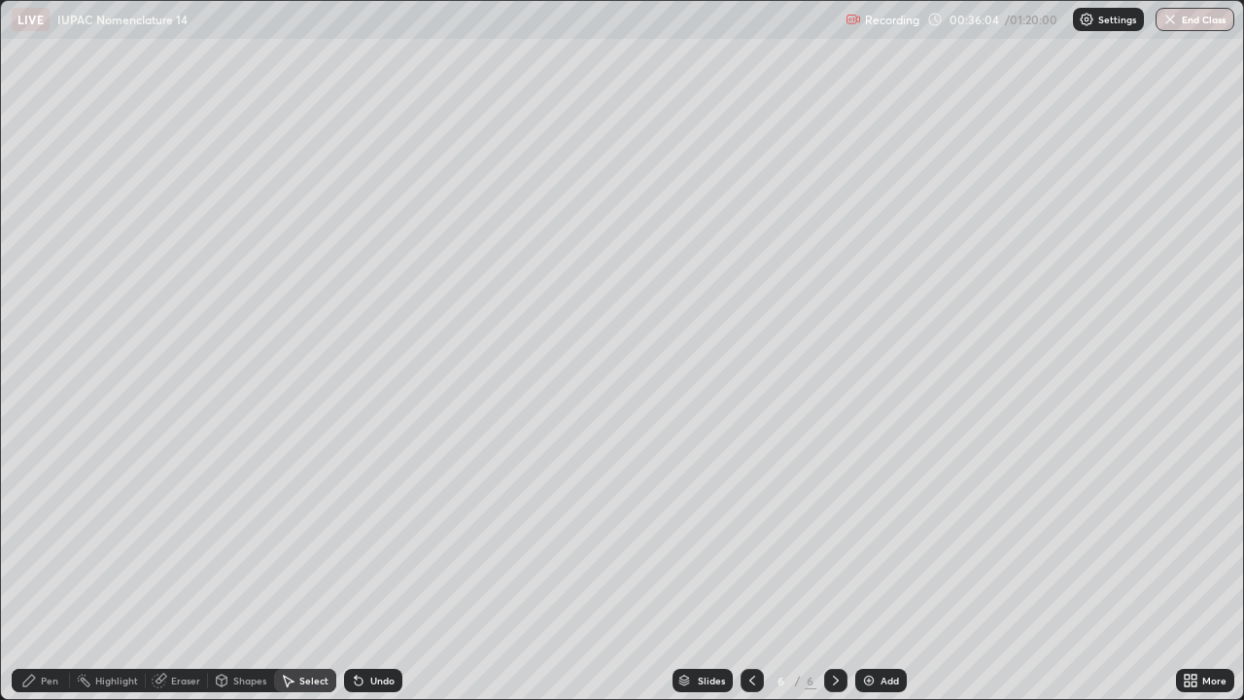
click at [56, 567] on div "Pen" at bounding box center [41, 679] width 58 height 23
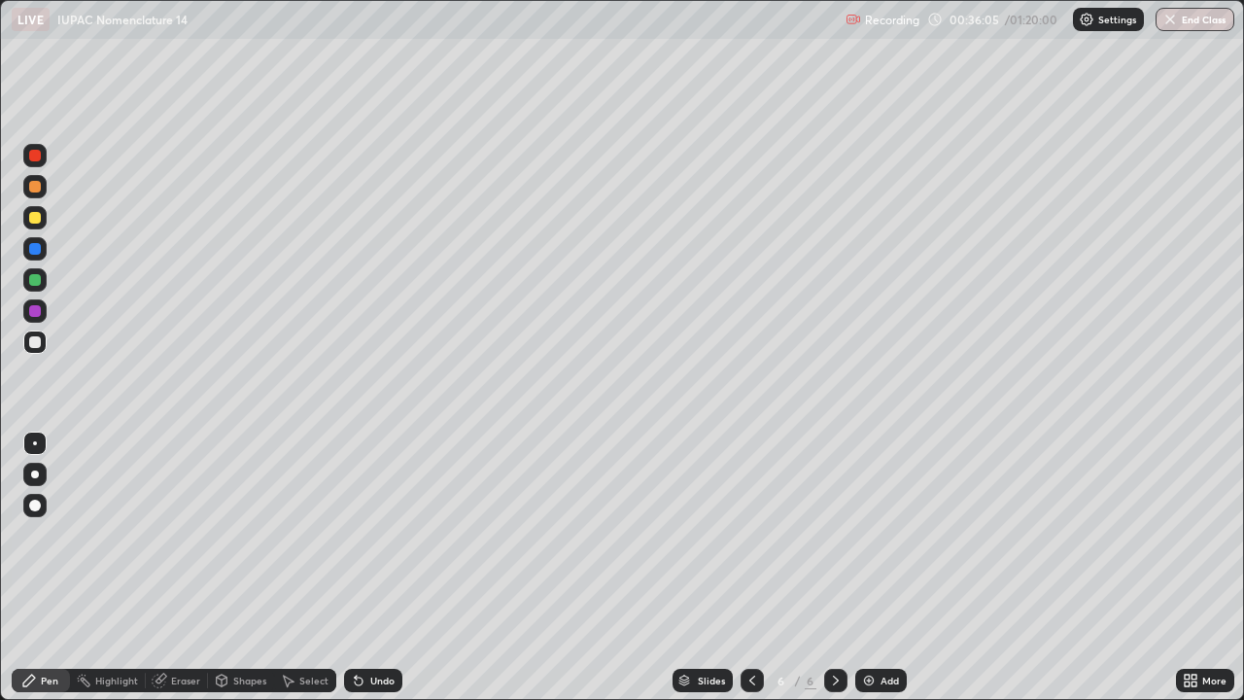
click at [35, 219] on div at bounding box center [35, 218] width 12 height 12
click at [240, 567] on div "Shapes" at bounding box center [249, 680] width 33 height 10
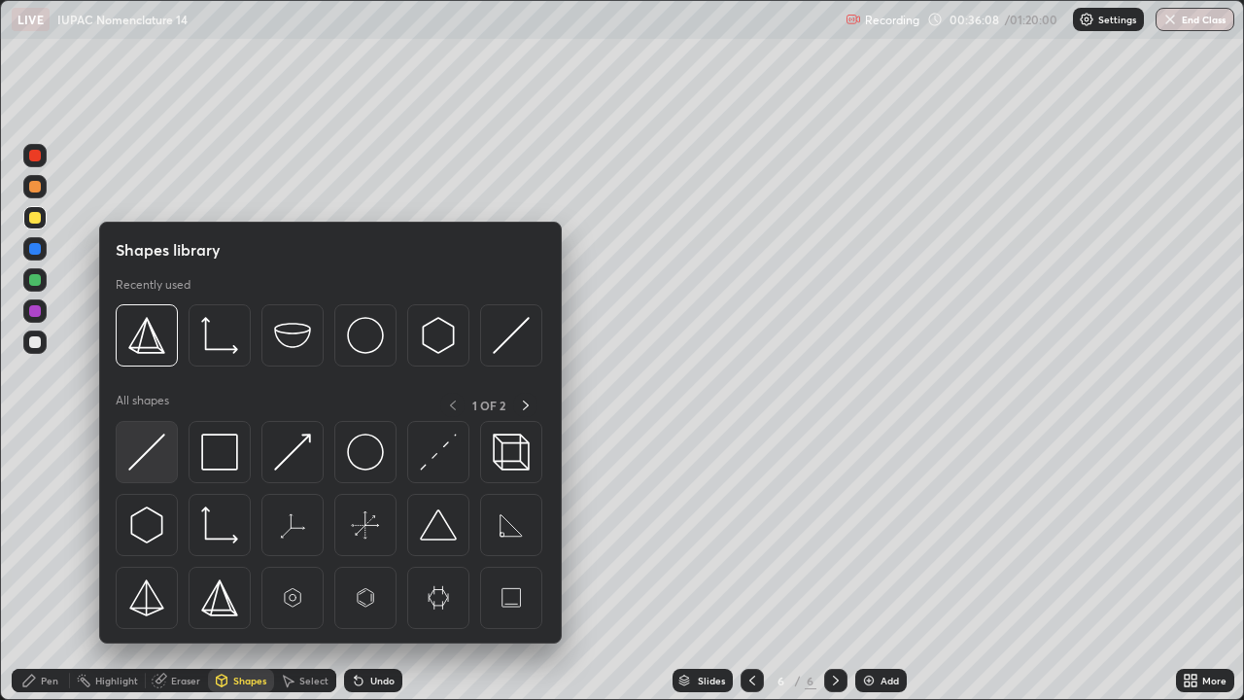
click at [149, 467] on img at bounding box center [146, 451] width 37 height 37
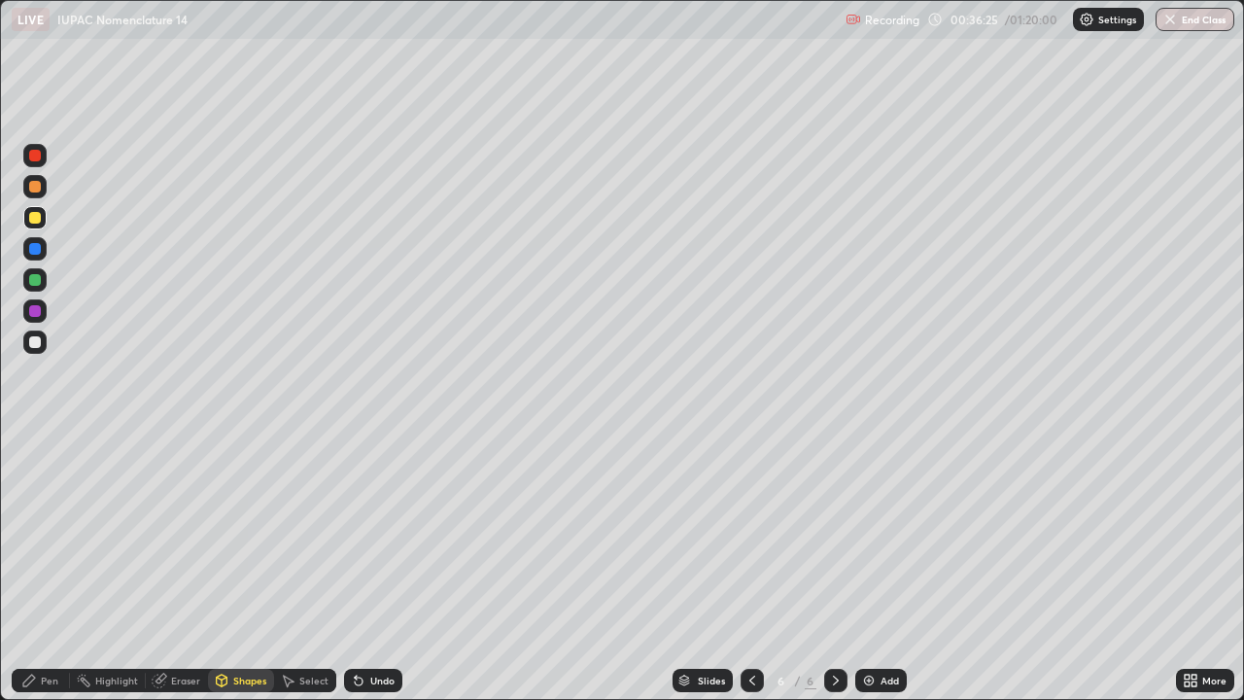
click at [35, 343] on div at bounding box center [35, 342] width 12 height 12
click at [50, 567] on div "Pen" at bounding box center [49, 680] width 17 height 10
click at [40, 221] on div at bounding box center [35, 218] width 12 height 12
click at [371, 567] on div "Undo" at bounding box center [382, 680] width 24 height 10
click at [37, 228] on div at bounding box center [34, 217] width 23 height 23
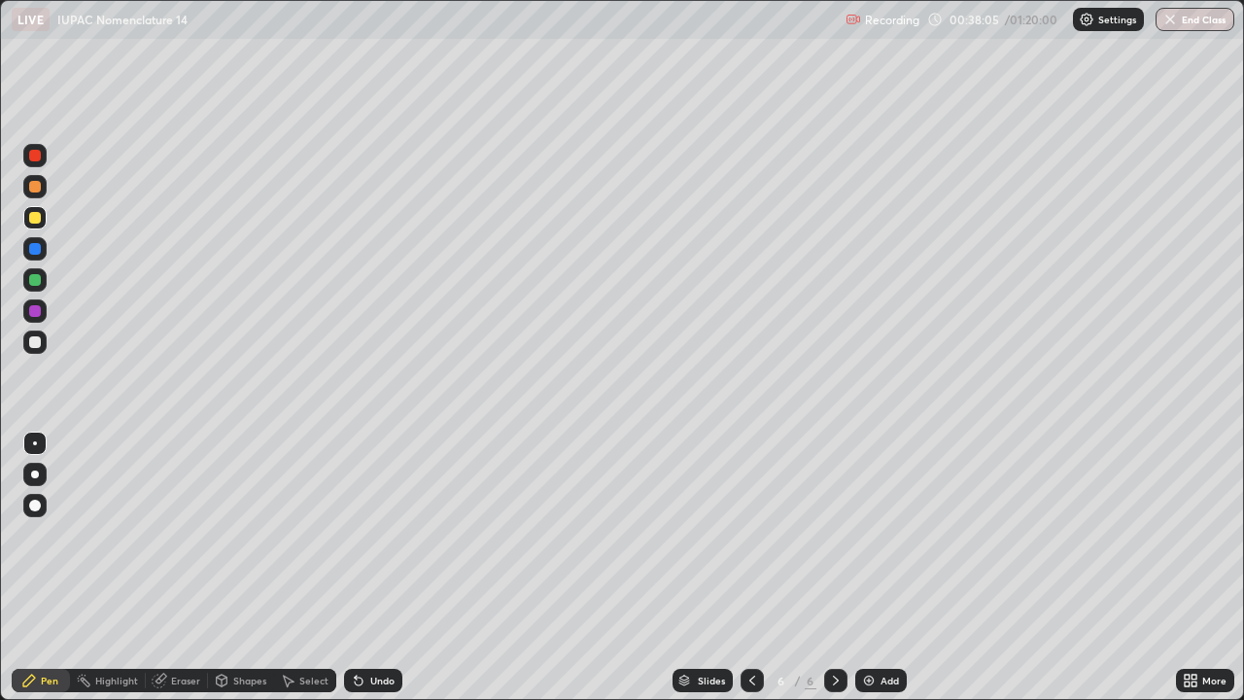
click at [376, 567] on div "Undo" at bounding box center [382, 680] width 24 height 10
click at [373, 567] on div "Undo" at bounding box center [382, 680] width 24 height 10
click at [374, 567] on div "Undo" at bounding box center [382, 680] width 24 height 10
click at [35, 188] on div at bounding box center [35, 187] width 12 height 12
click at [34, 222] on div at bounding box center [35, 218] width 12 height 12
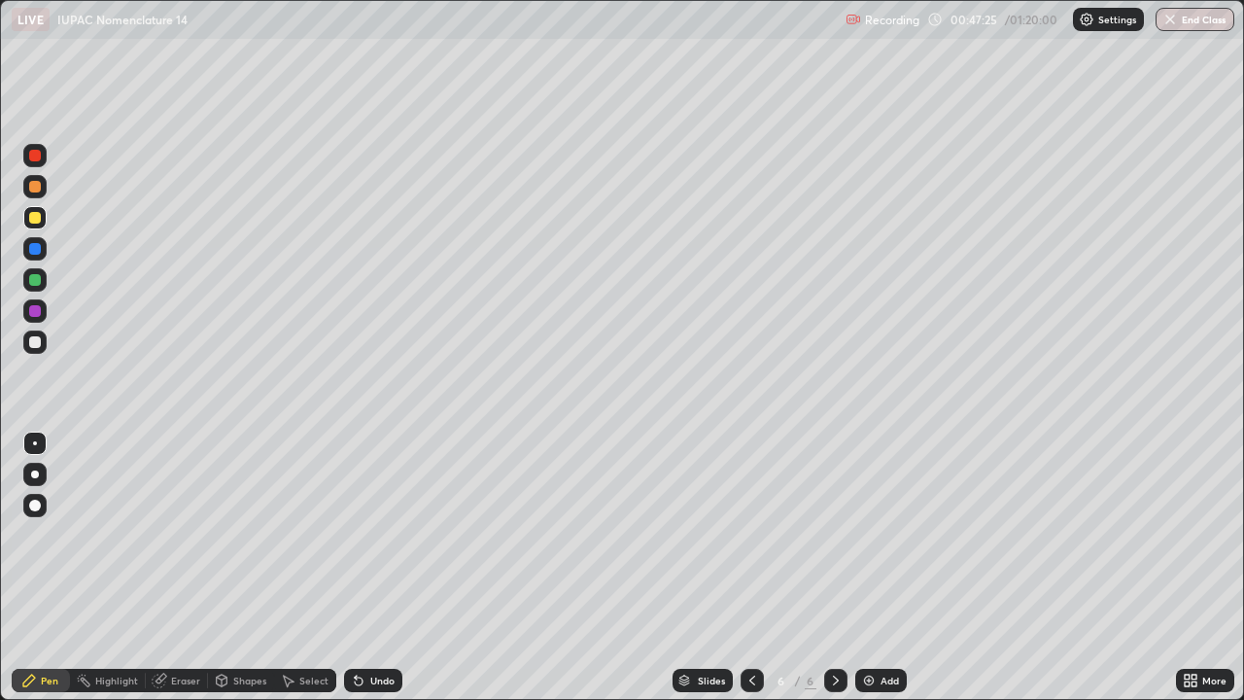
click at [372, 567] on div "Undo" at bounding box center [373, 679] width 58 height 23
click at [365, 567] on div "Undo" at bounding box center [373, 679] width 58 height 23
click at [358, 567] on div "Undo" at bounding box center [373, 679] width 58 height 23
click at [43, 165] on div at bounding box center [34, 155] width 23 height 23
click at [1191, 567] on icon at bounding box center [1190, 680] width 16 height 16
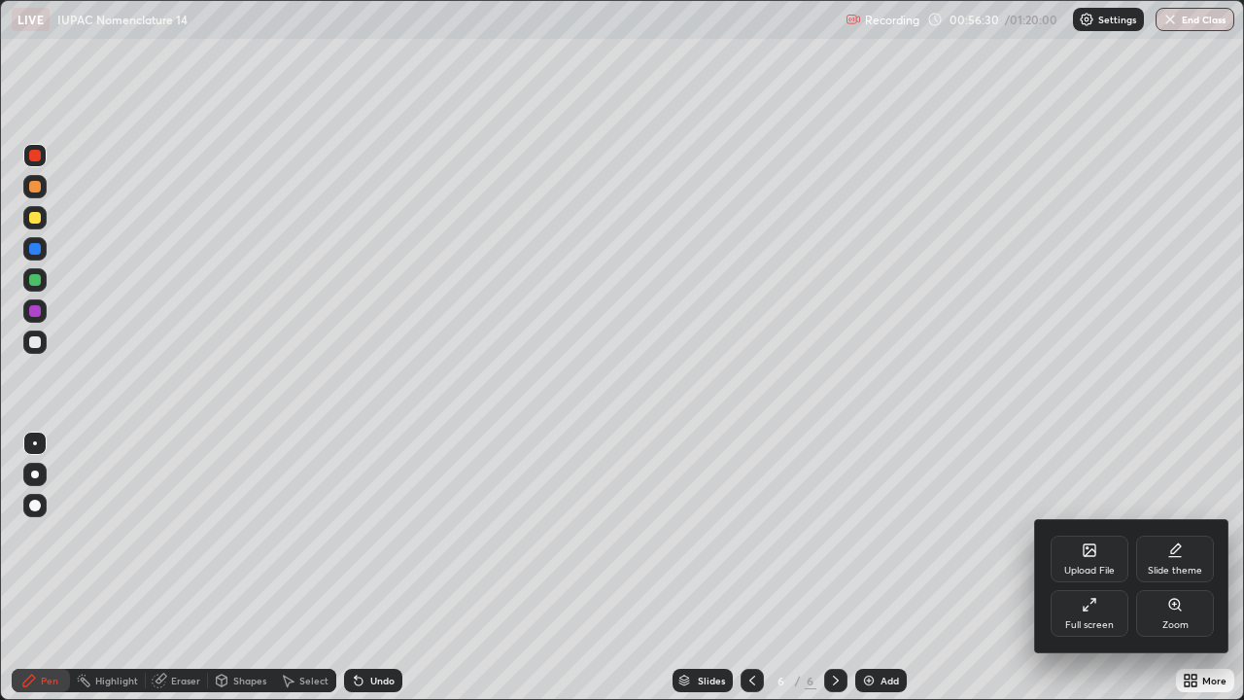
click at [1093, 567] on div "Full screen" at bounding box center [1089, 625] width 49 height 10
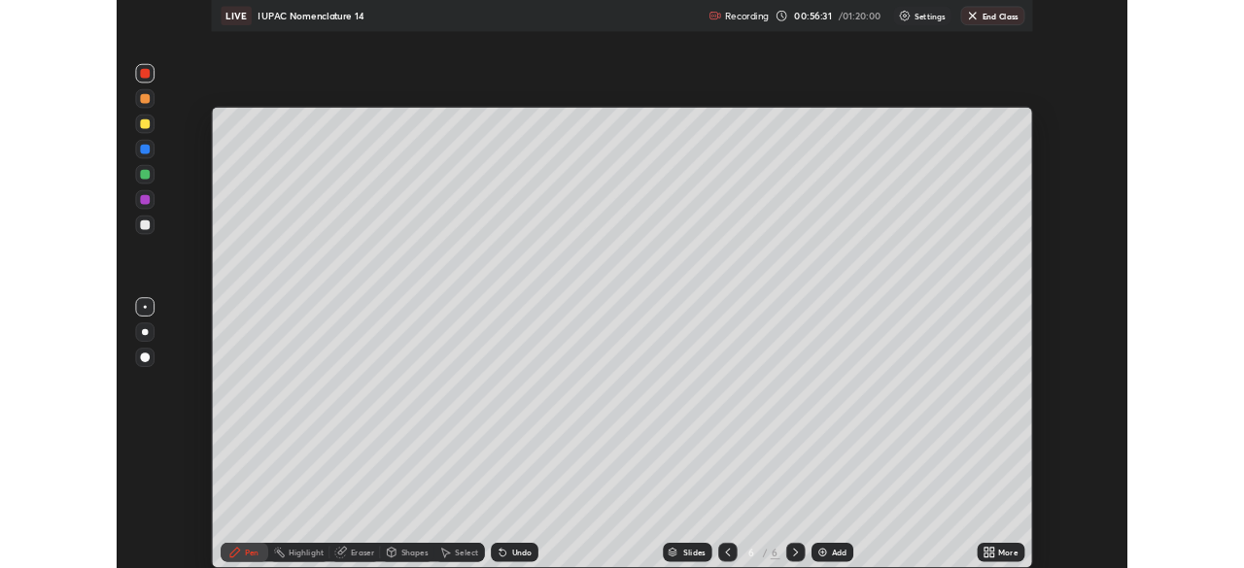
scroll to position [96593, 95918]
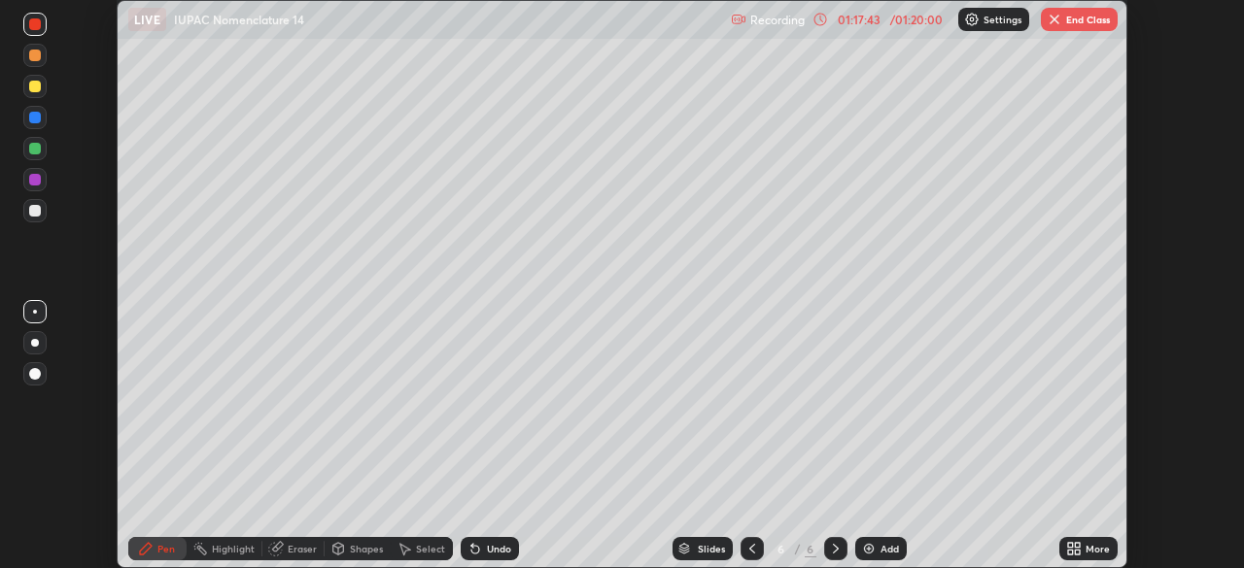
click at [1081, 23] on button "End Class" at bounding box center [1079, 19] width 77 height 23
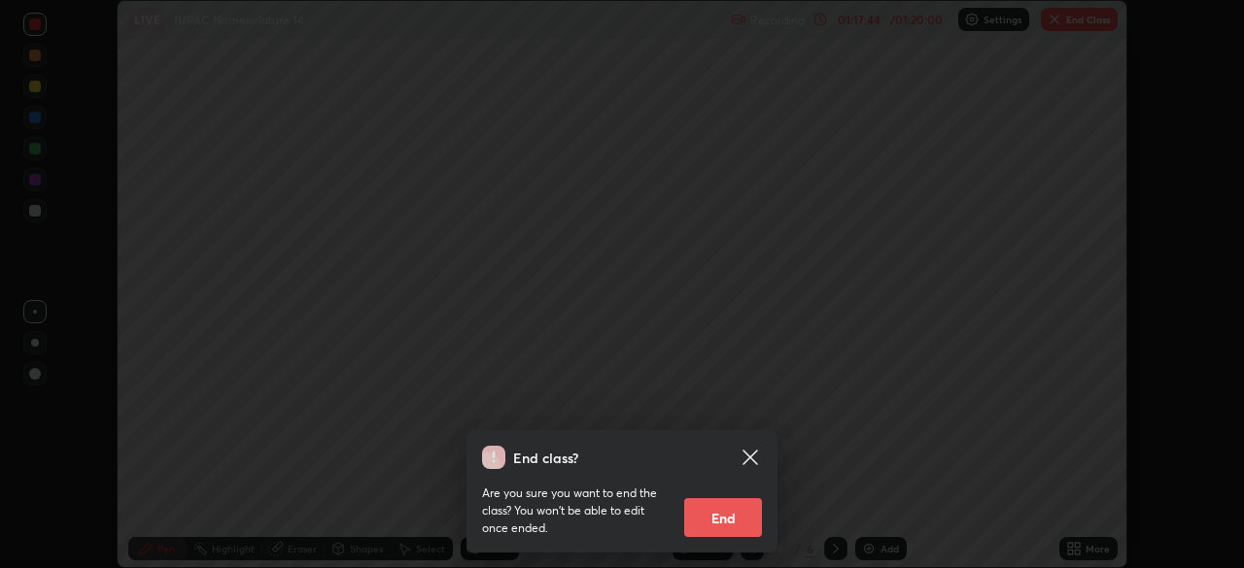
click at [726, 521] on button "End" at bounding box center [723, 517] width 78 height 39
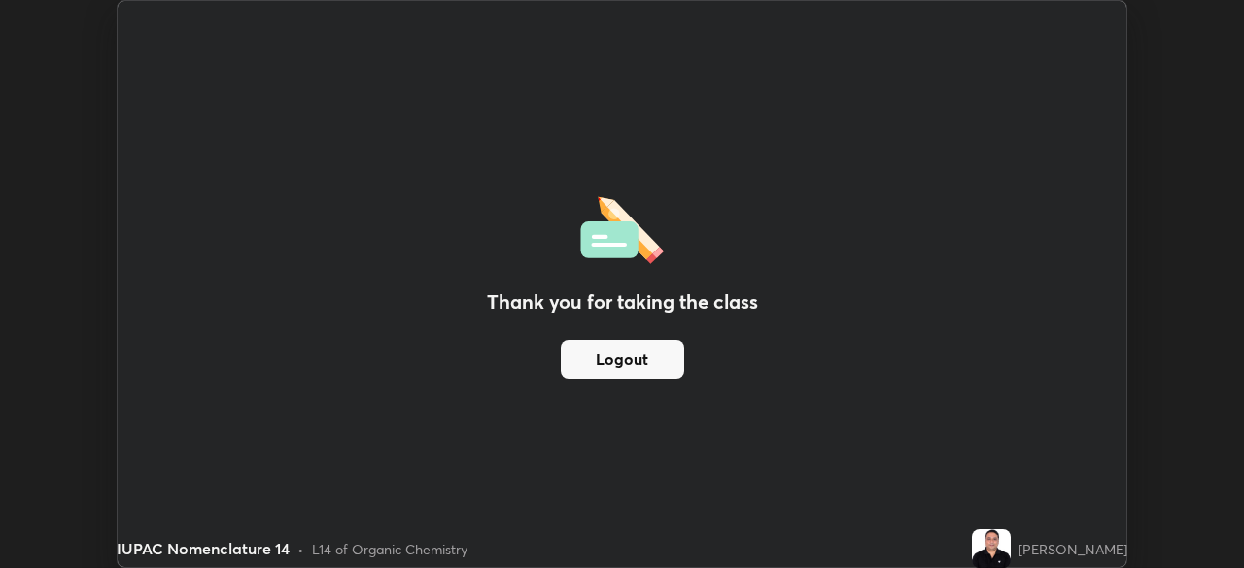
click at [605, 361] on button "Logout" at bounding box center [622, 359] width 123 height 39
